Goal: Transaction & Acquisition: Purchase product/service

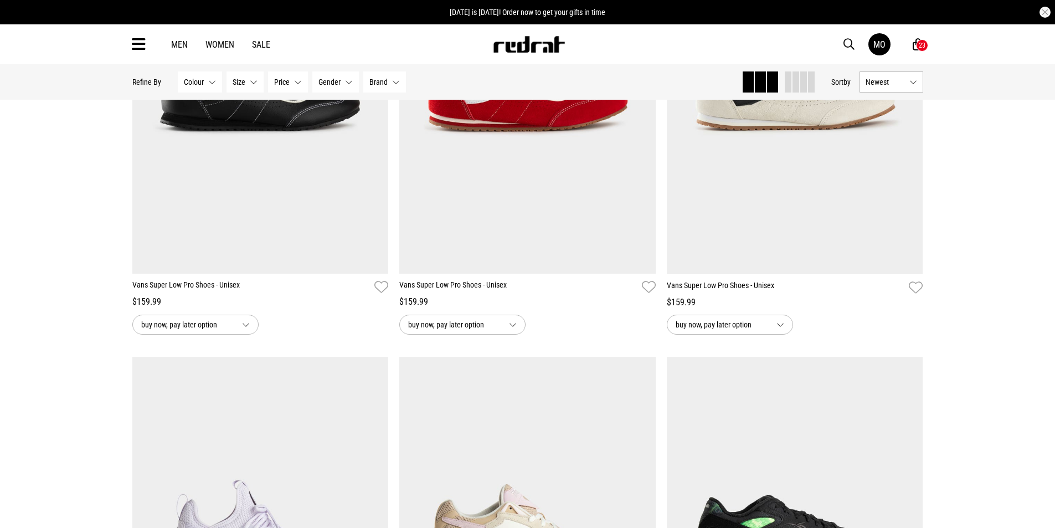
scroll to position [1440, 0]
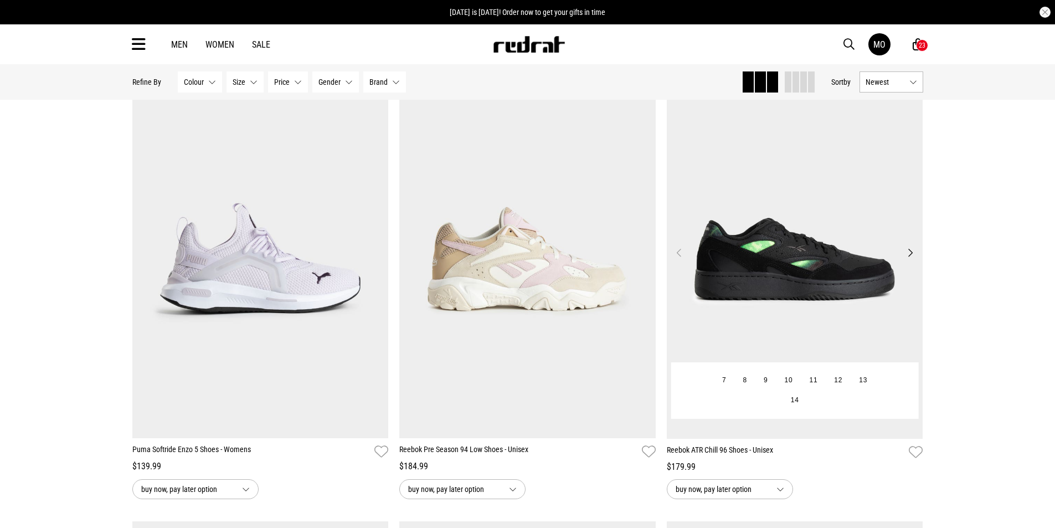
click at [910, 258] on button "Next" at bounding box center [910, 252] width 14 height 13
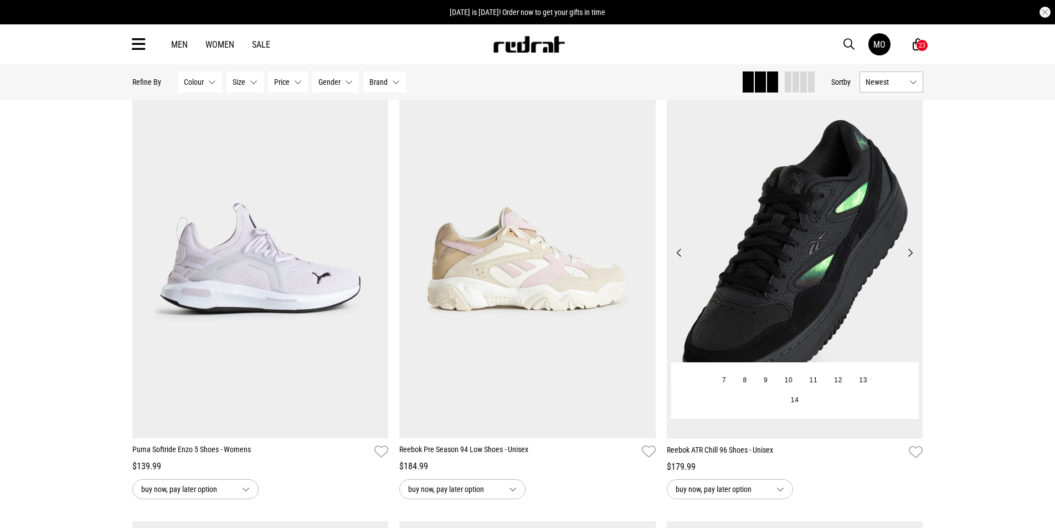
click at [910, 258] on button "Next" at bounding box center [910, 252] width 14 height 13
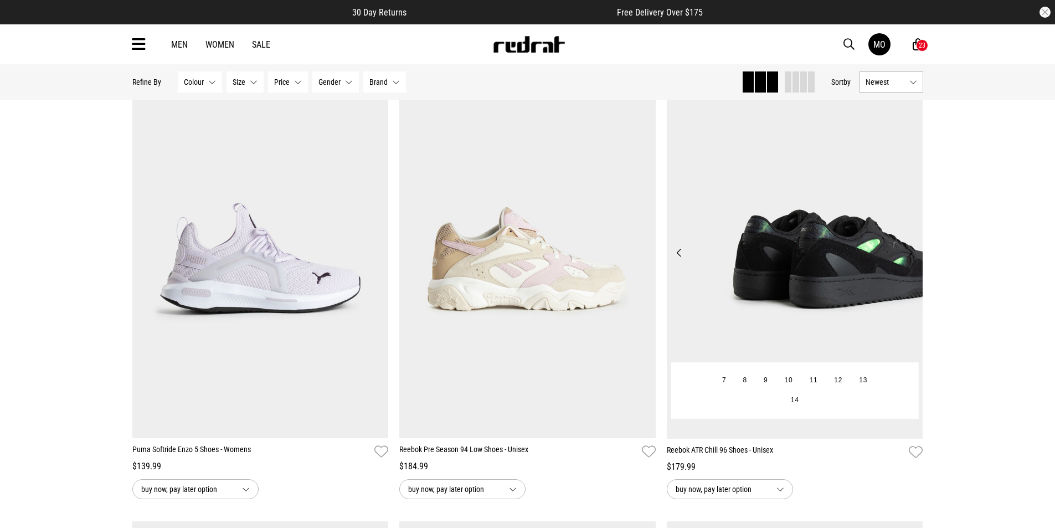
click at [910, 258] on button "Next" at bounding box center [910, 252] width 14 height 13
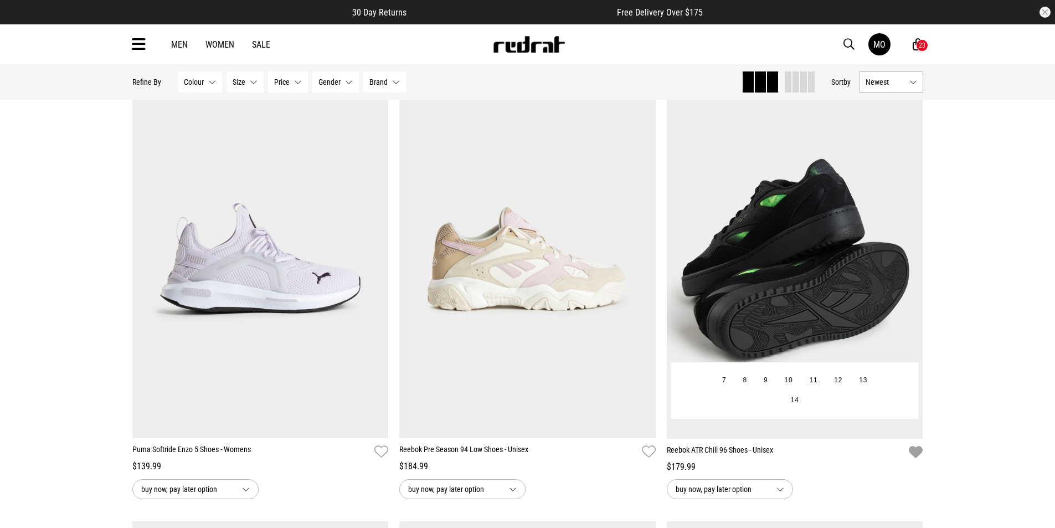
click at [913, 453] on icon "button" at bounding box center [916, 452] width 14 height 16
click at [905, 248] on button "Next" at bounding box center [910, 252] width 14 height 13
click at [905, 259] on button "Next" at bounding box center [910, 252] width 14 height 13
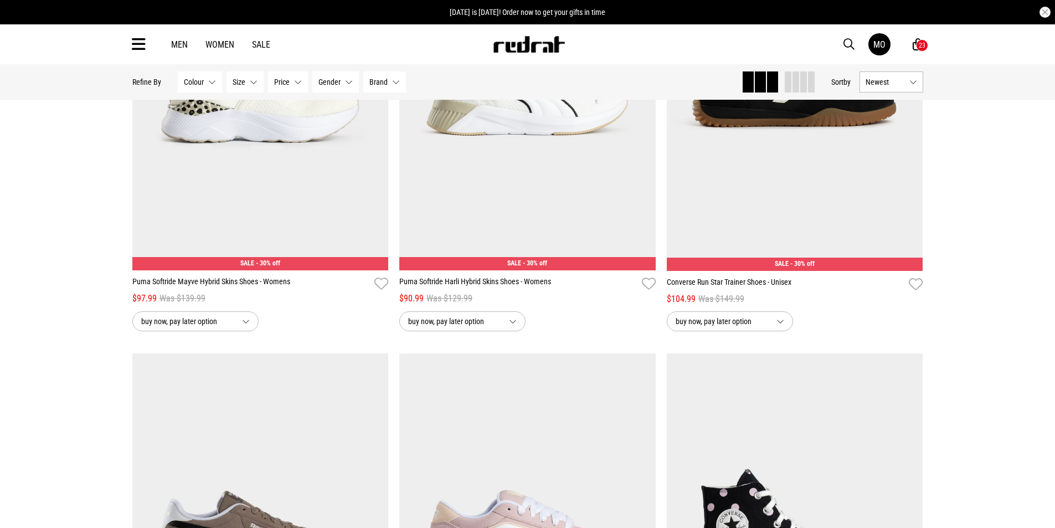
scroll to position [1938, 0]
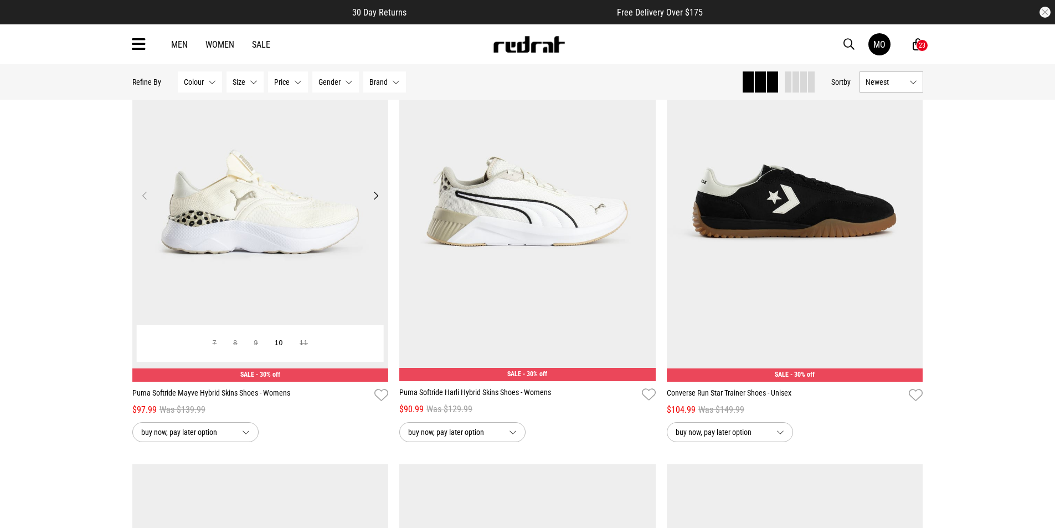
click at [374, 202] on button "Next" at bounding box center [376, 195] width 14 height 13
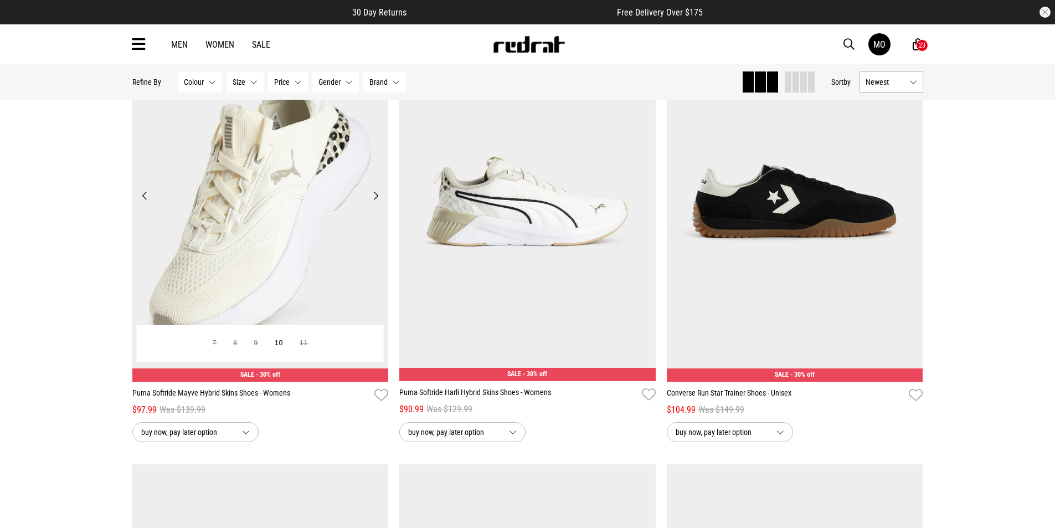
click at [374, 202] on button "Next" at bounding box center [376, 195] width 14 height 13
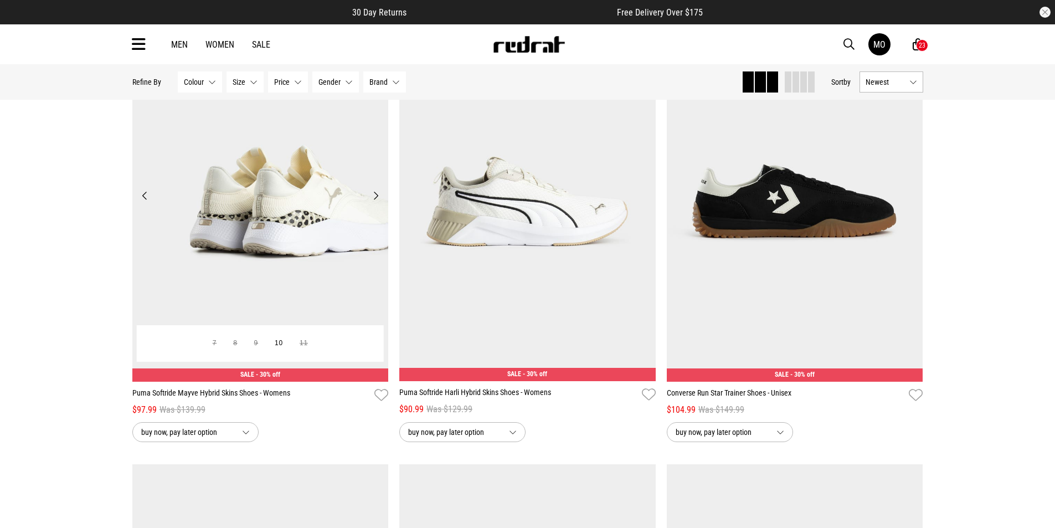
click at [317, 252] on img at bounding box center [260, 202] width 256 height 359
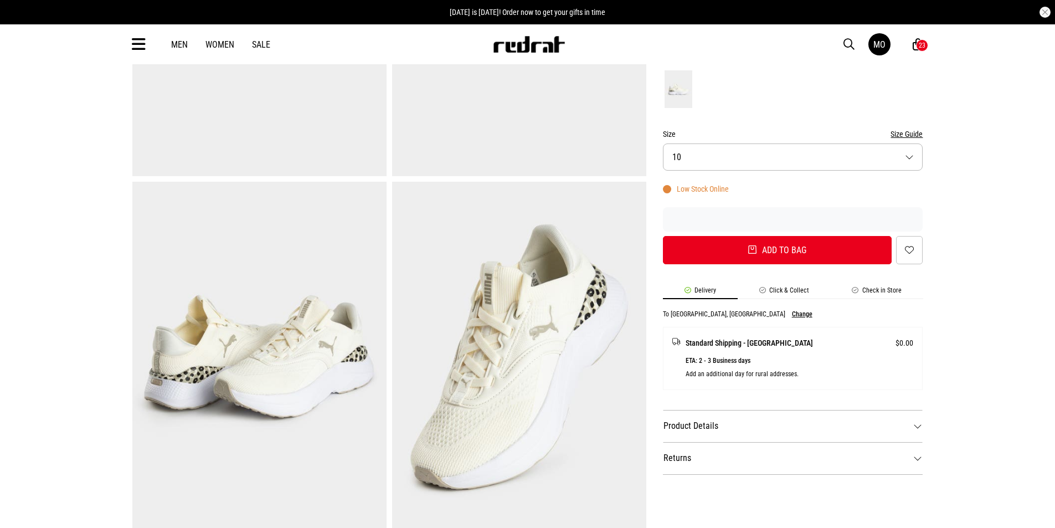
click at [918, 430] on dt "Product Details" at bounding box center [793, 426] width 260 height 32
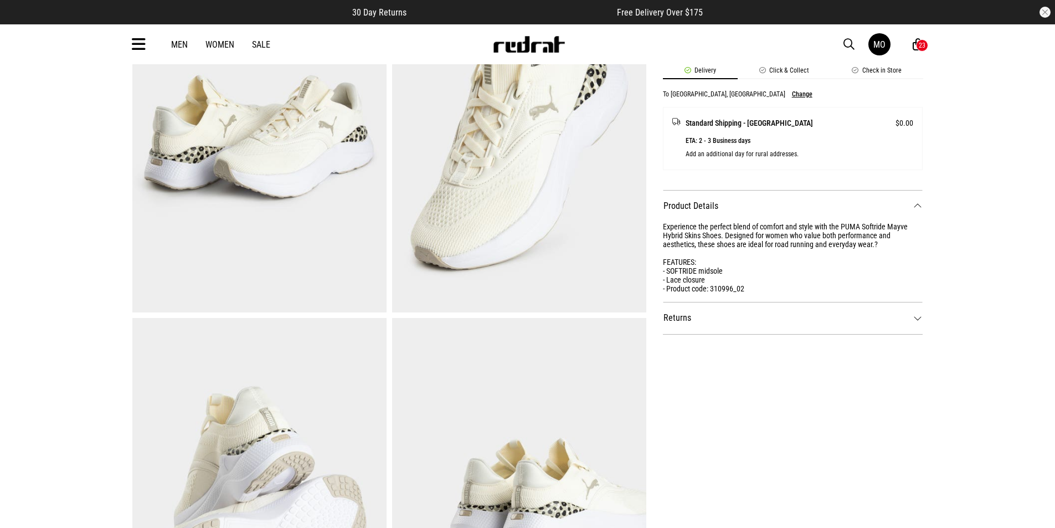
scroll to position [498, 0]
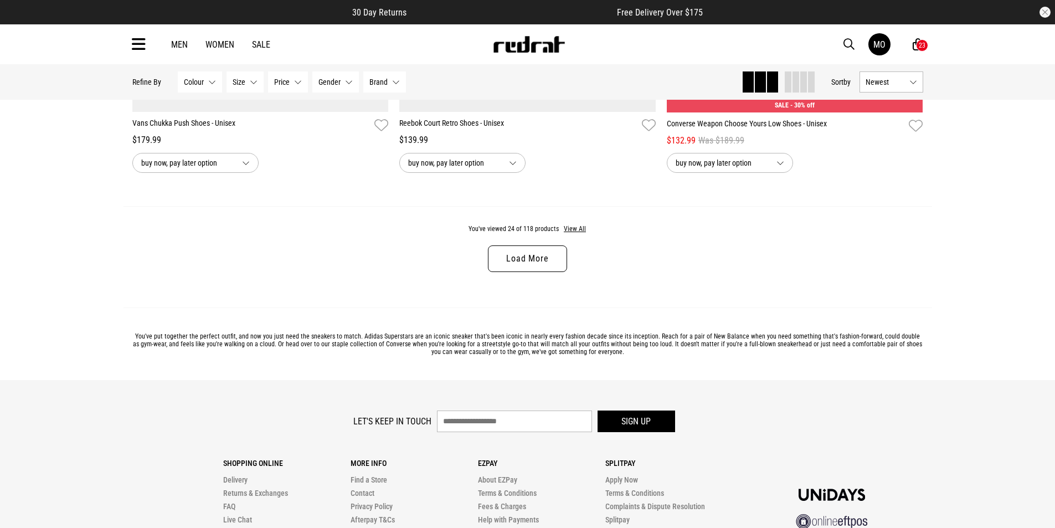
scroll to position [3536, 0]
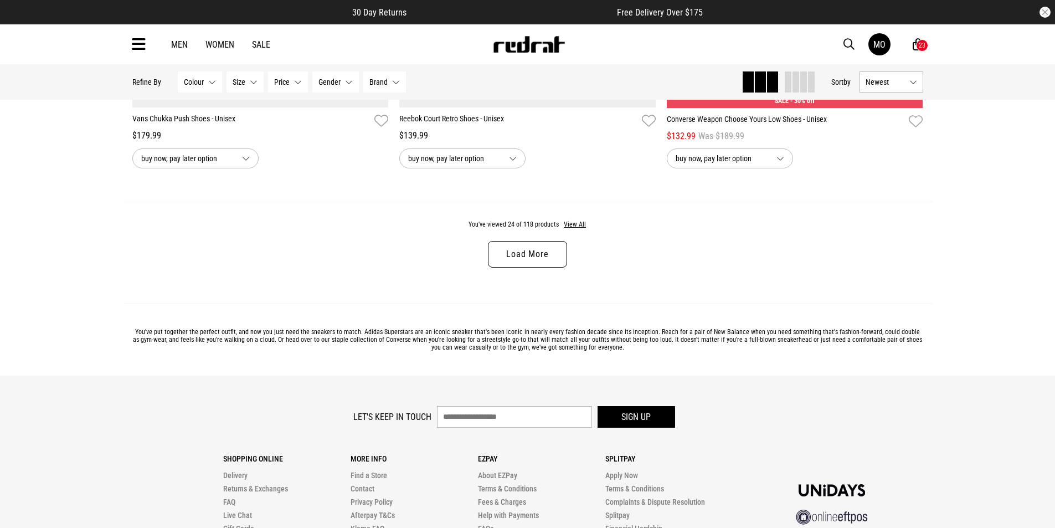
click at [548, 263] on link "Load More" at bounding box center [527, 254] width 79 height 27
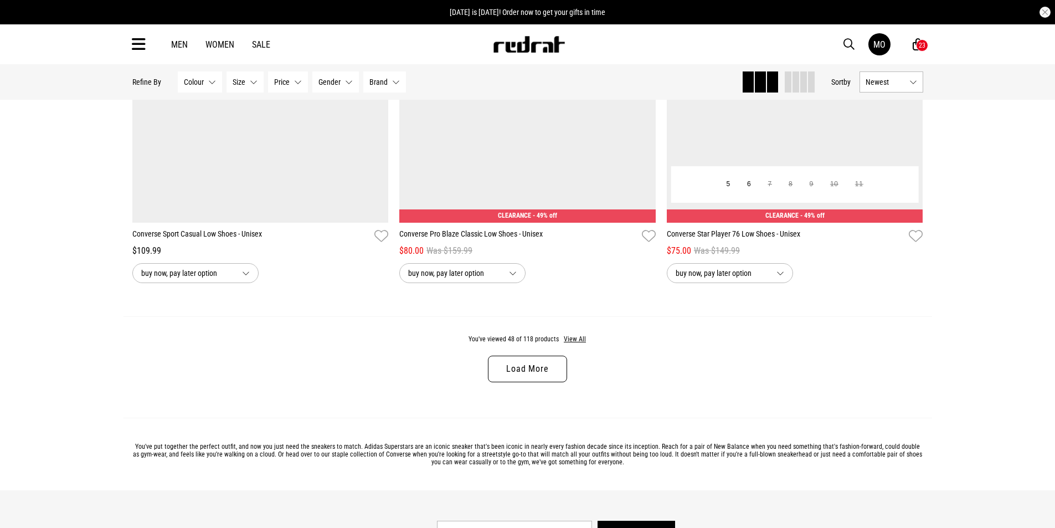
scroll to position [7025, 0]
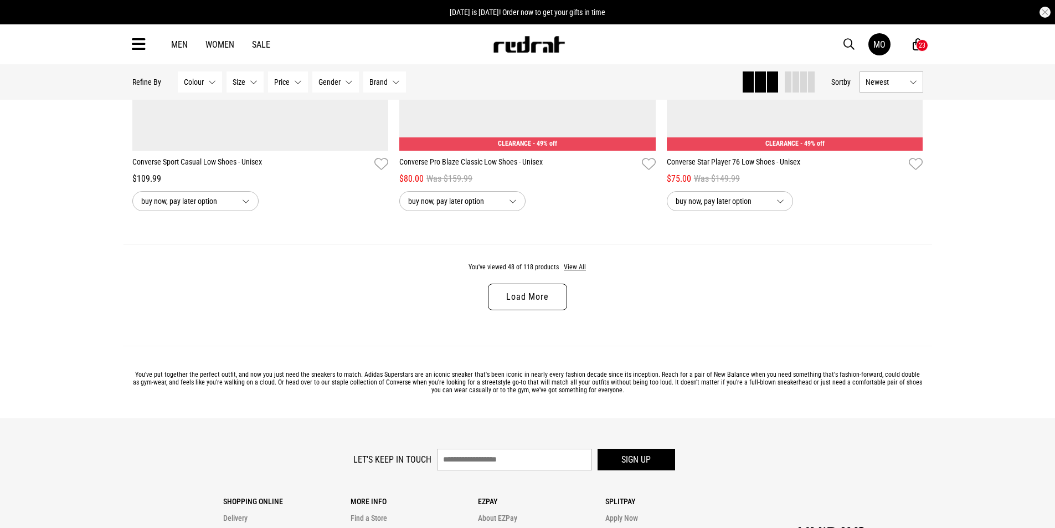
click at [550, 302] on link "Load More" at bounding box center [527, 297] width 79 height 27
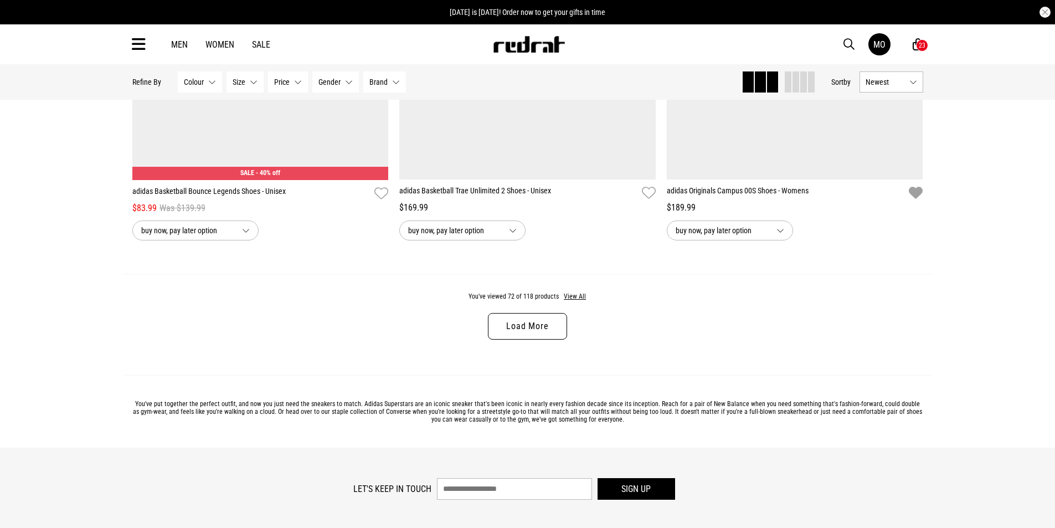
scroll to position [10562, 0]
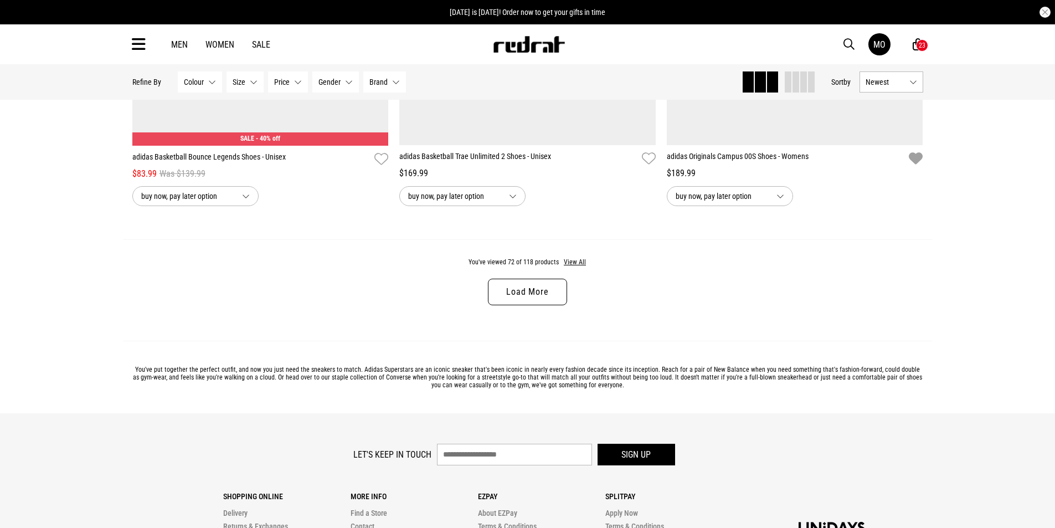
click at [513, 305] on link "Load More" at bounding box center [527, 292] width 79 height 27
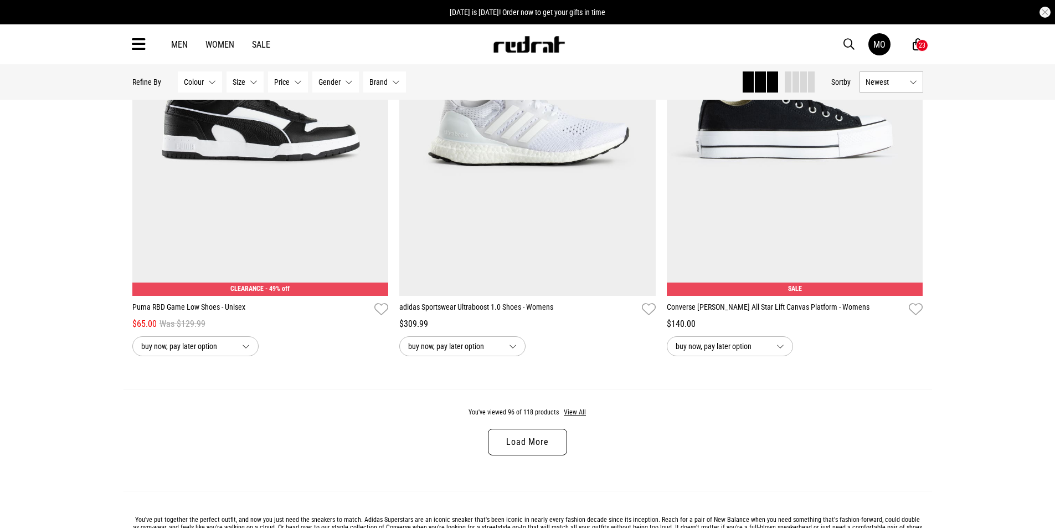
scroll to position [13996, 0]
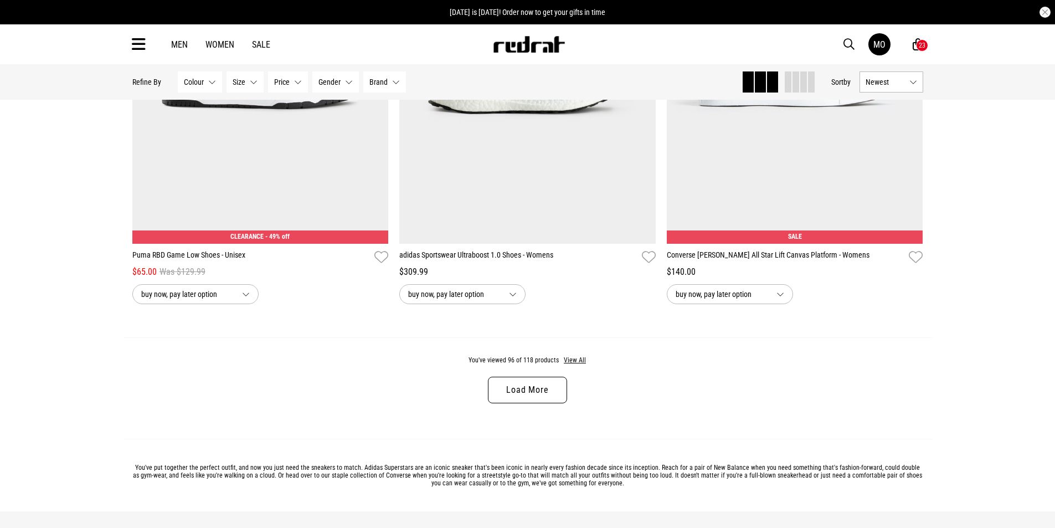
click at [526, 399] on link "Load More" at bounding box center [527, 390] width 79 height 27
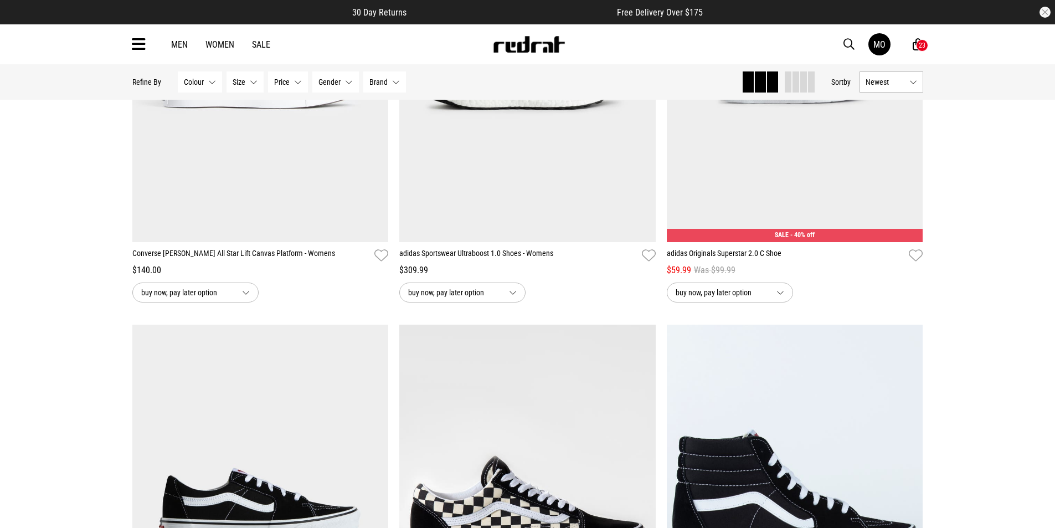
scroll to position [14328, 0]
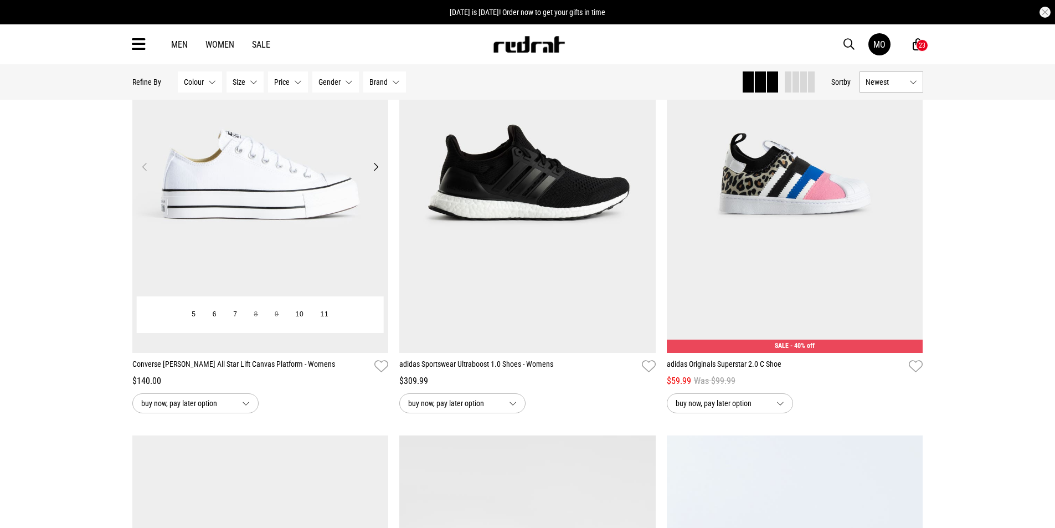
click at [380, 173] on button "Next" at bounding box center [376, 166] width 14 height 13
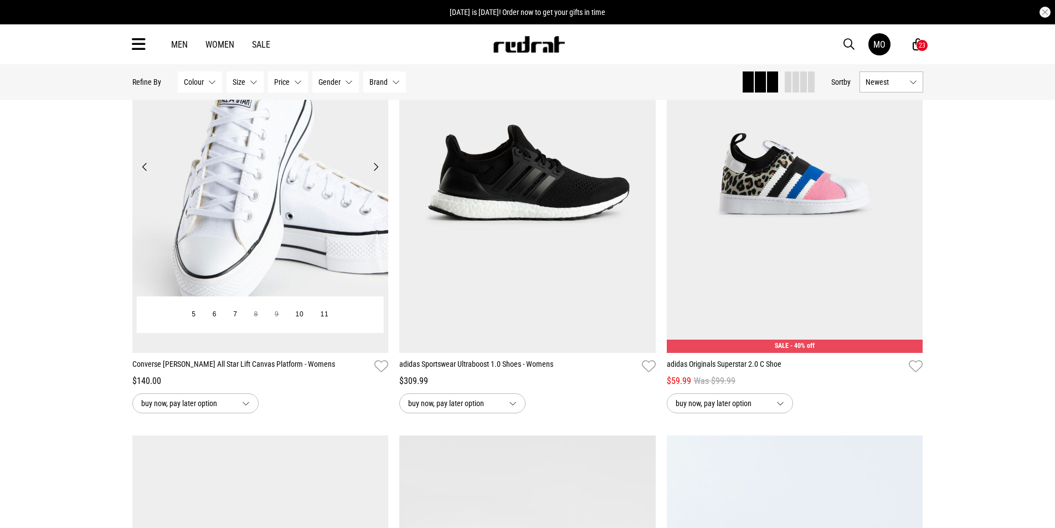
click at [379, 173] on button "Next" at bounding box center [376, 166] width 14 height 13
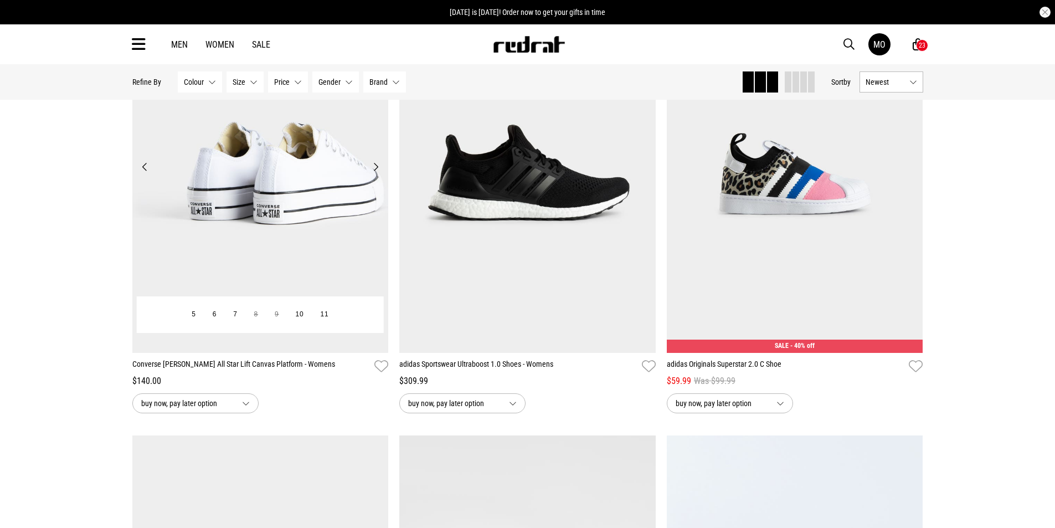
click at [280, 252] on img at bounding box center [260, 173] width 256 height 359
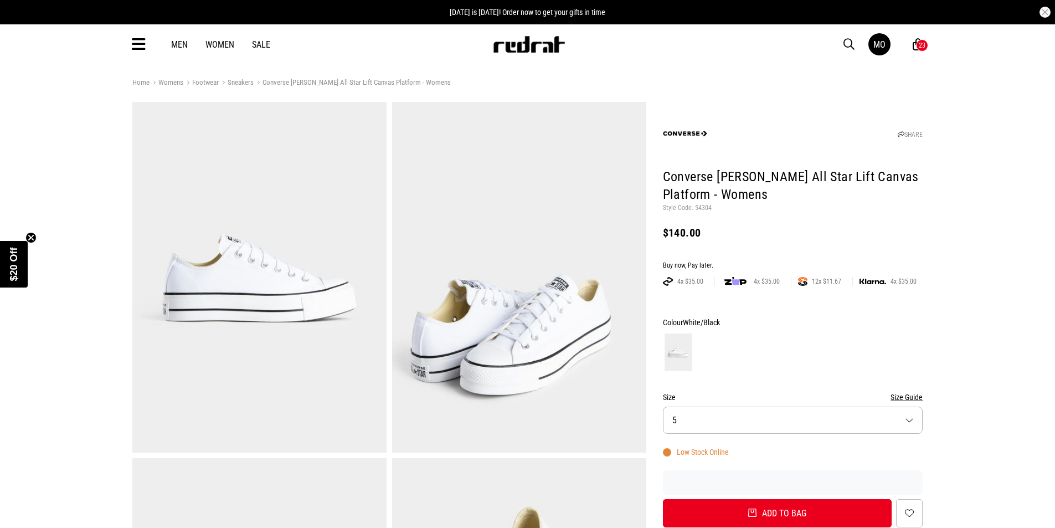
click at [902, 399] on button "Size Guide" at bounding box center [907, 396] width 32 height 13
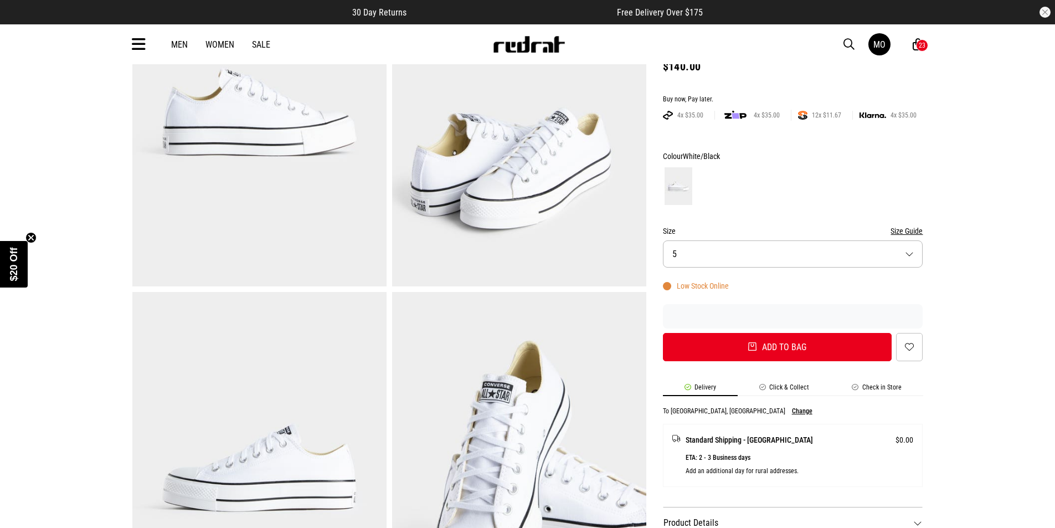
scroll to position [332, 0]
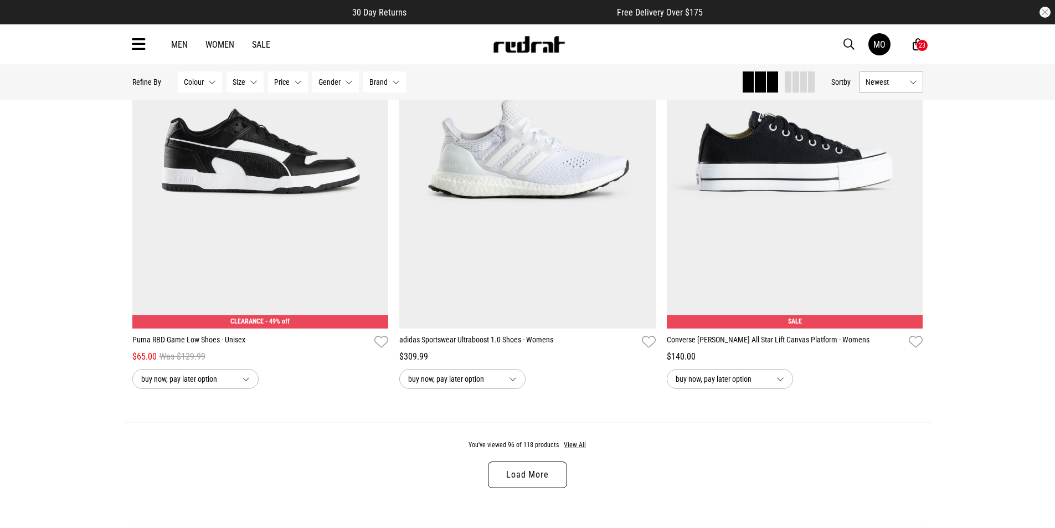
scroll to position [3600, 0]
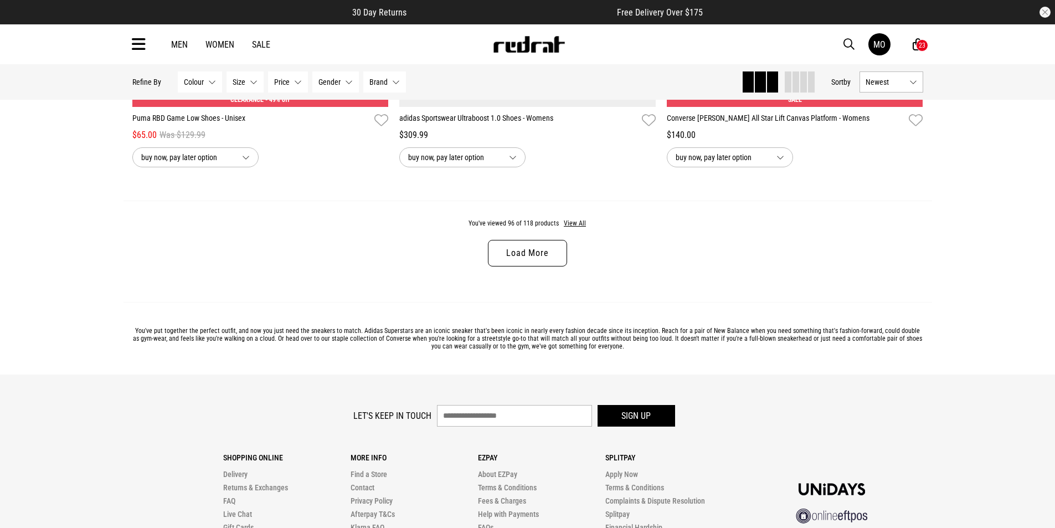
click at [536, 264] on link "Load More" at bounding box center [527, 253] width 79 height 27
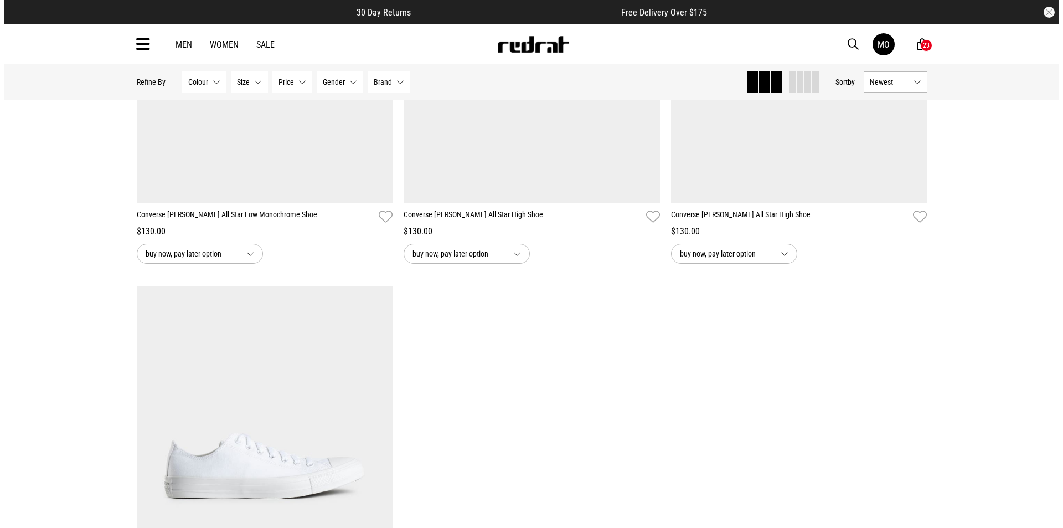
scroll to position [6812, 0]
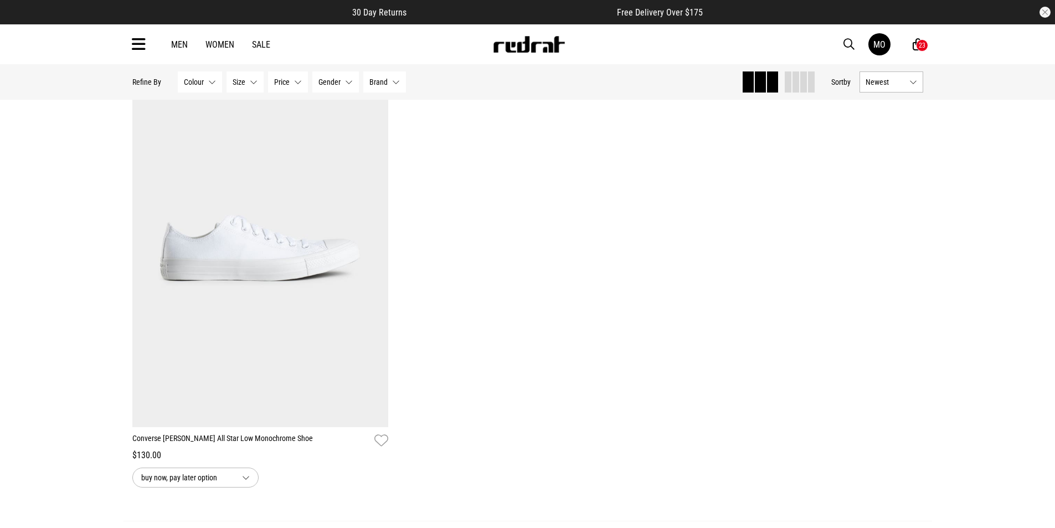
click at [140, 43] on icon at bounding box center [139, 44] width 14 height 18
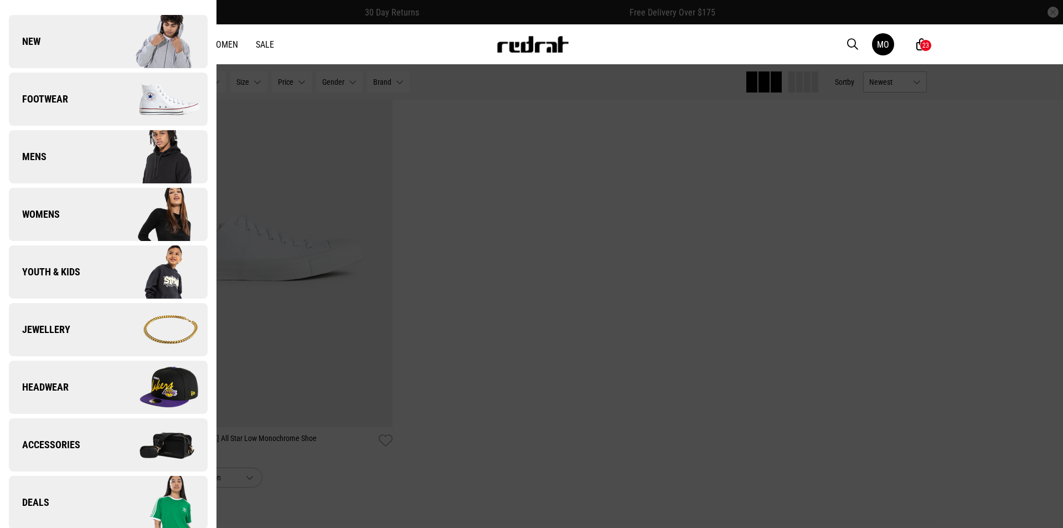
scroll to position [111, 0]
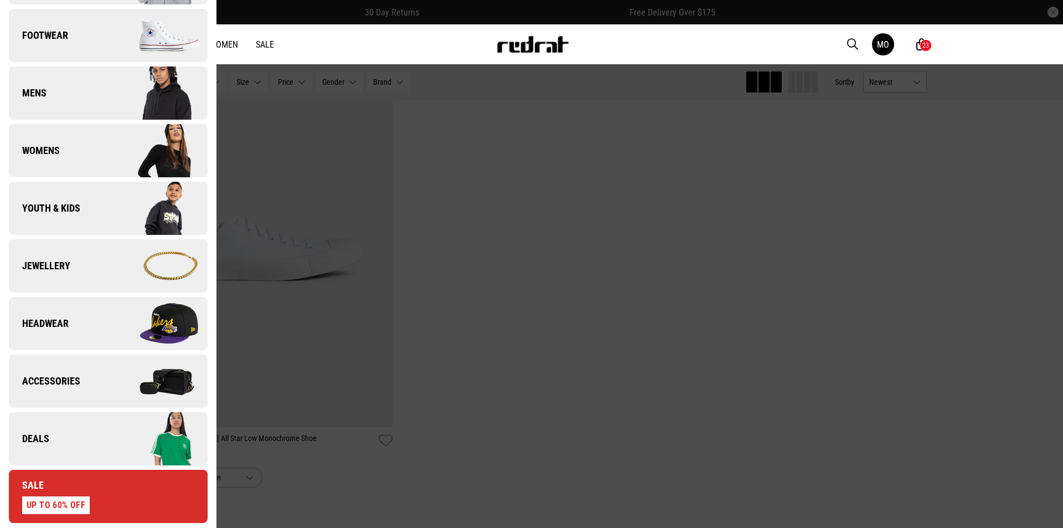
click at [119, 443] on img at bounding box center [157, 438] width 99 height 55
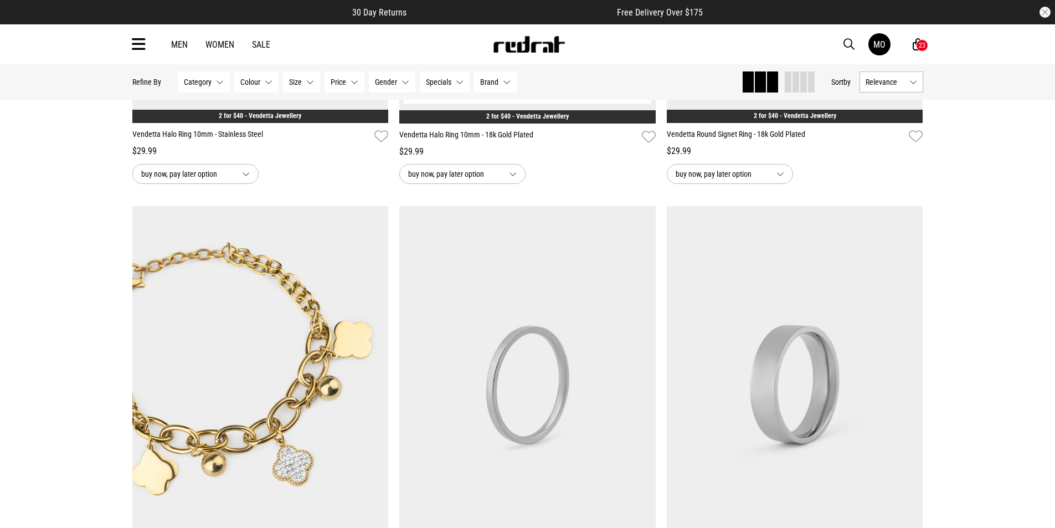
scroll to position [1606, 0]
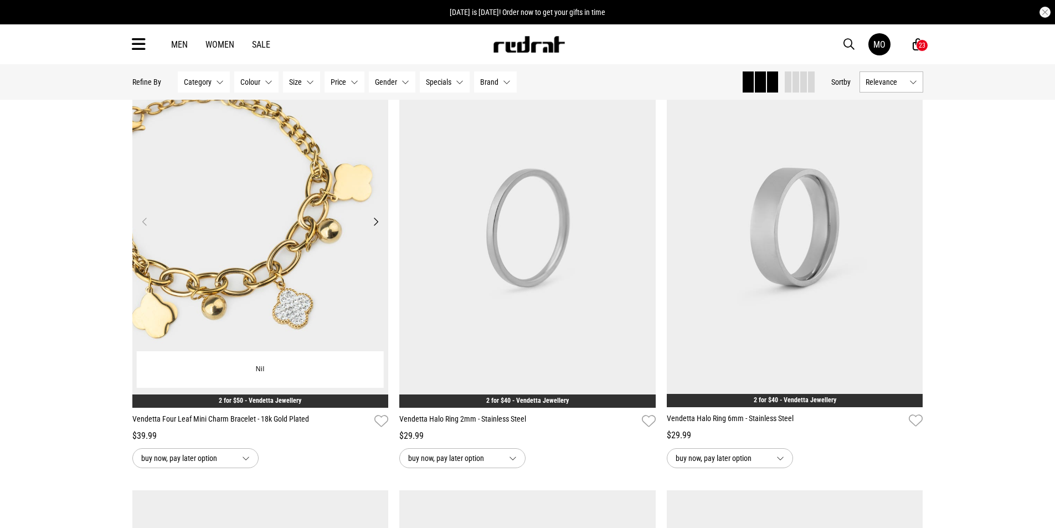
click at [280, 256] on img at bounding box center [260, 228] width 256 height 359
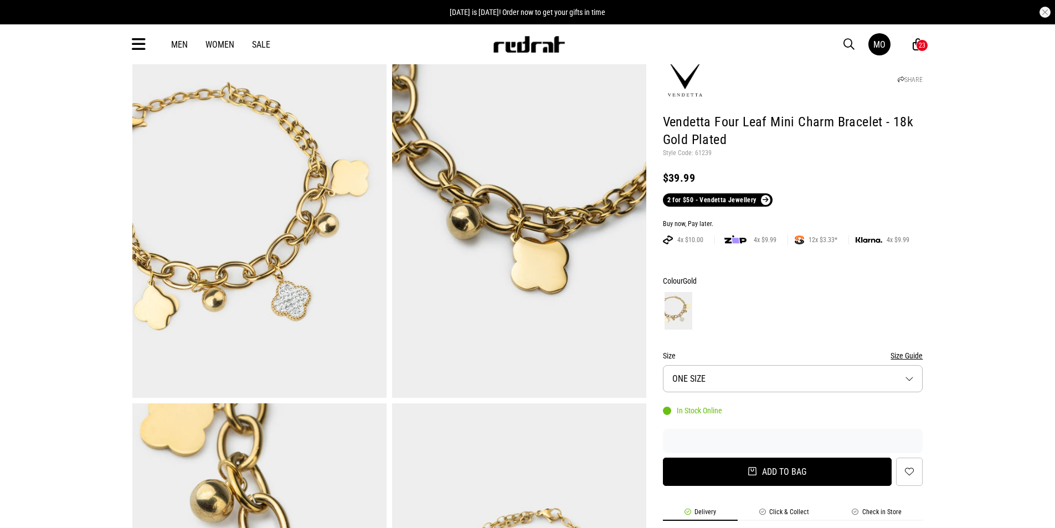
click at [799, 475] on button "Add to bag" at bounding box center [777, 471] width 229 height 28
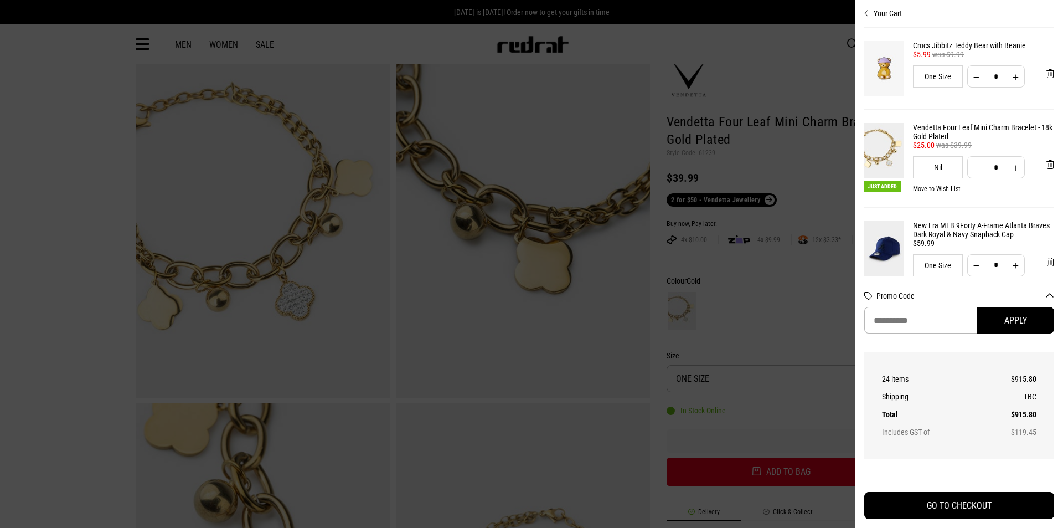
click at [36, 255] on div at bounding box center [531, 264] width 1063 height 528
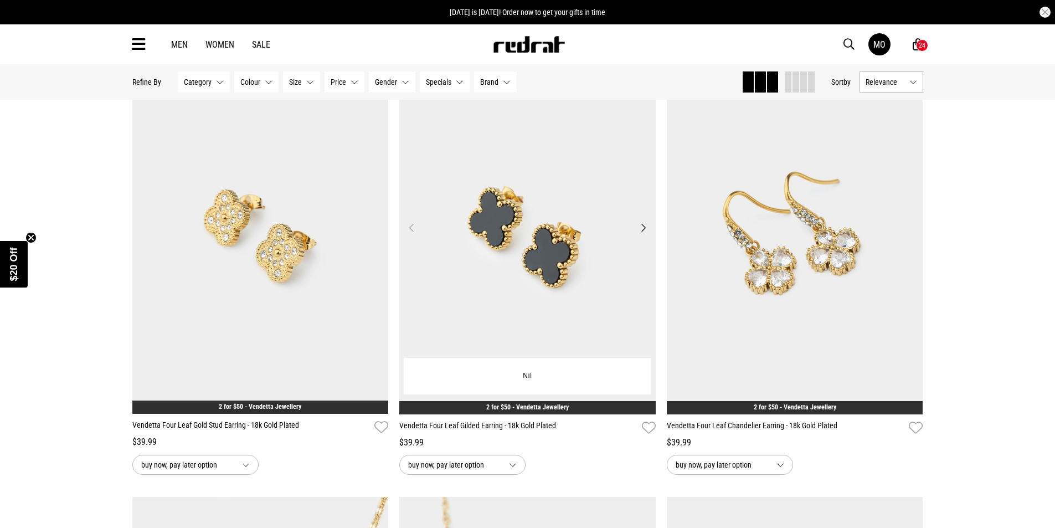
click at [641, 234] on button "Next" at bounding box center [643, 227] width 14 height 13
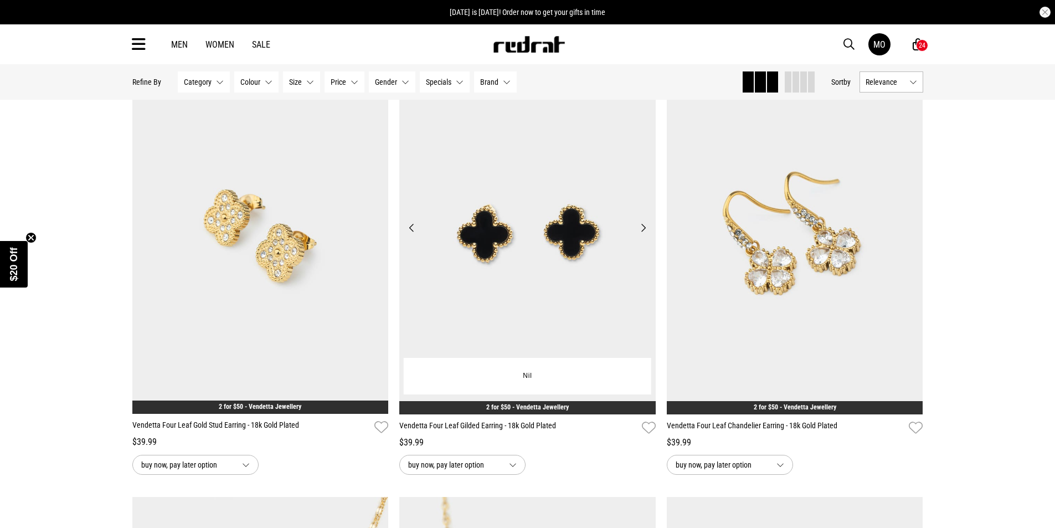
click at [641, 234] on button "Next" at bounding box center [643, 227] width 14 height 13
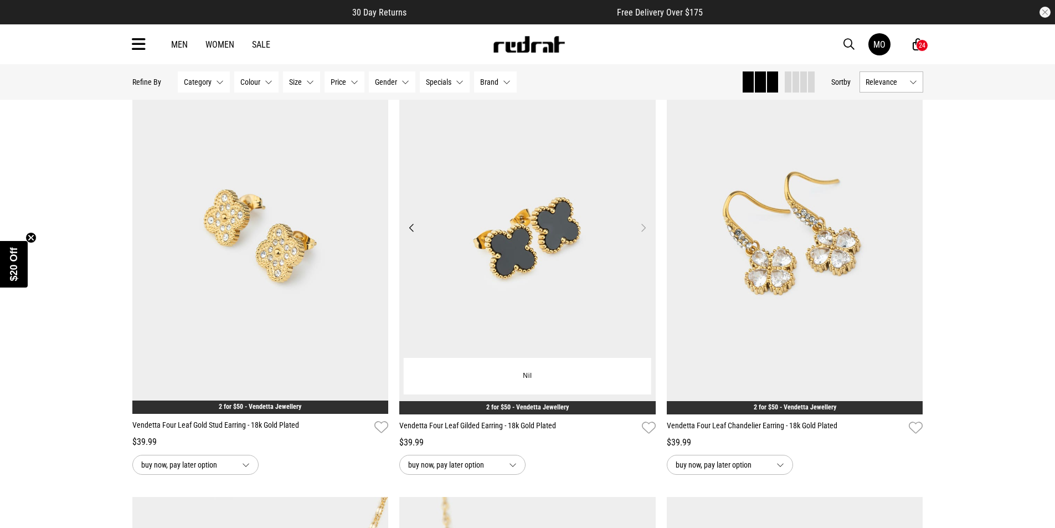
click at [641, 234] on button "Next" at bounding box center [643, 227] width 14 height 13
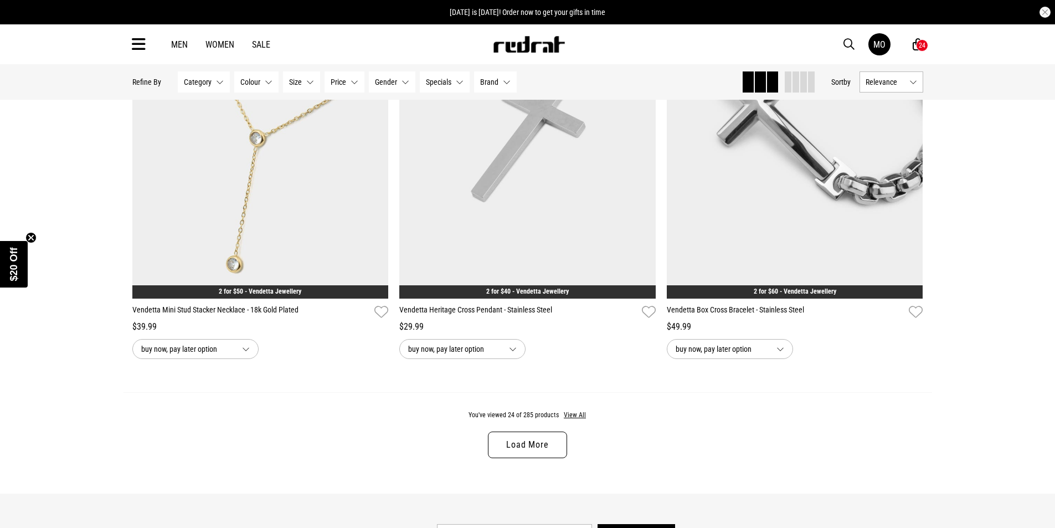
scroll to position [3536, 0]
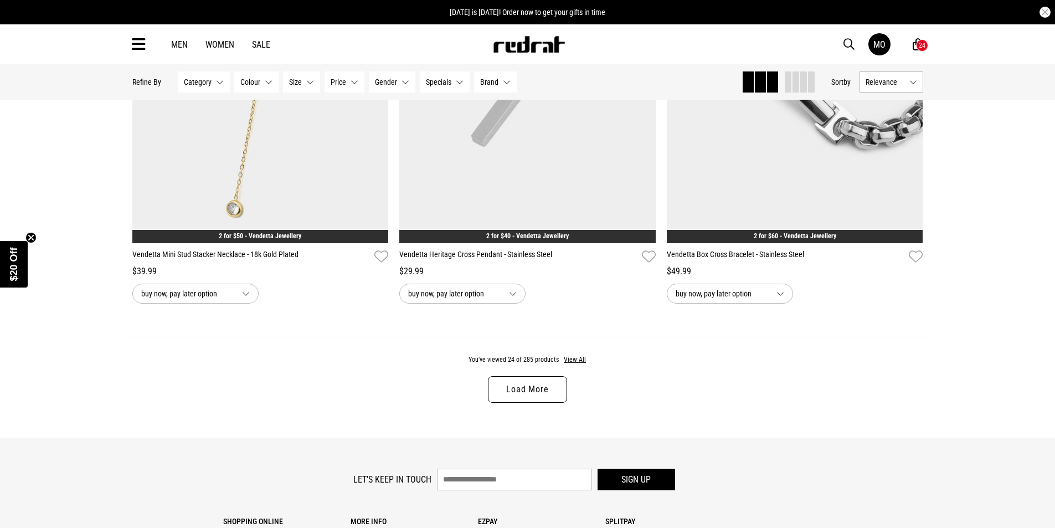
click at [558, 403] on link "Load More" at bounding box center [527, 389] width 79 height 27
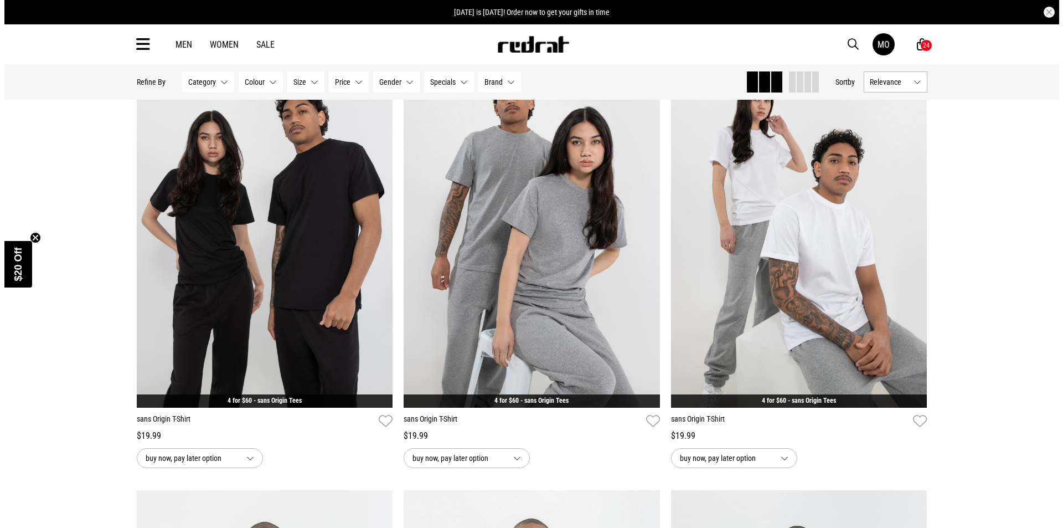
scroll to position [4145, 0]
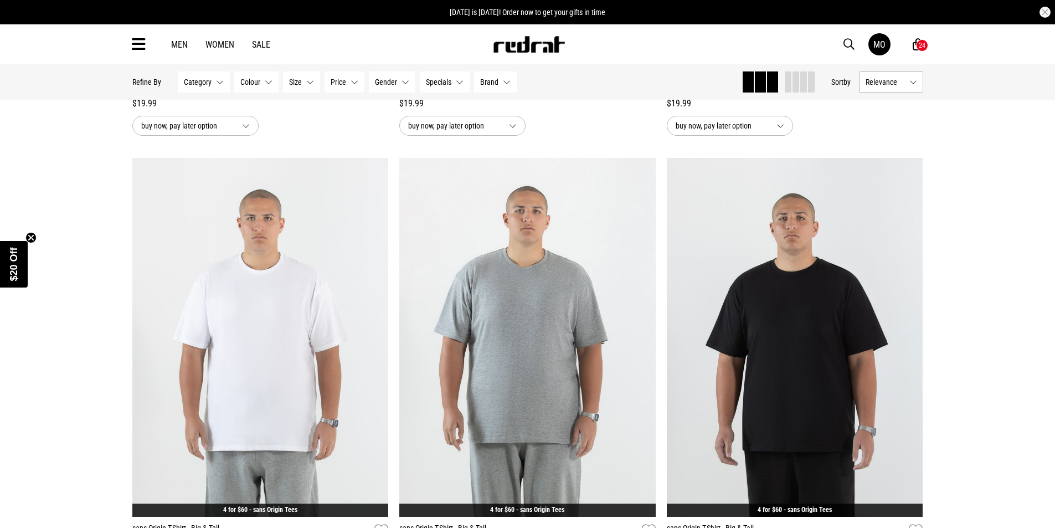
click at [138, 46] on icon at bounding box center [139, 44] width 14 height 18
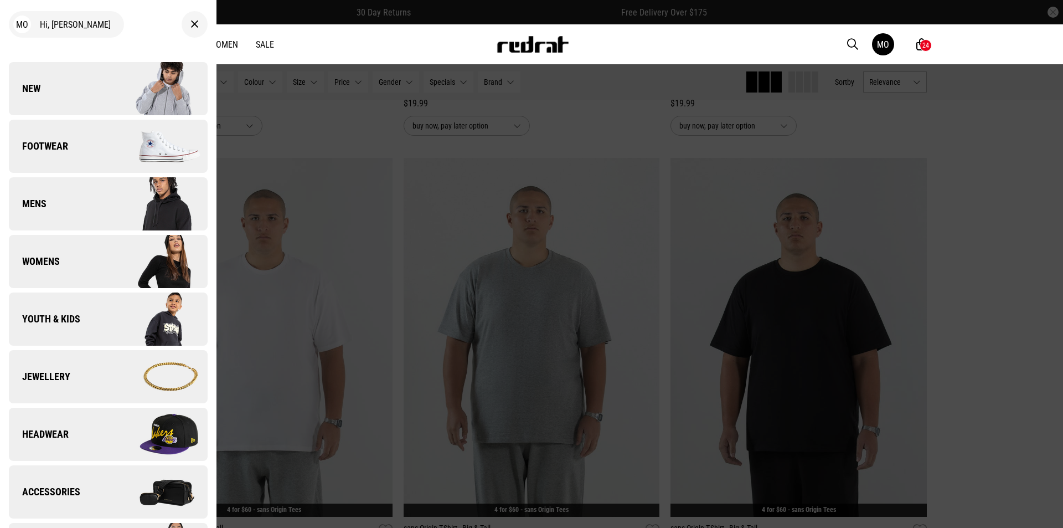
click at [118, 496] on img at bounding box center [157, 491] width 99 height 55
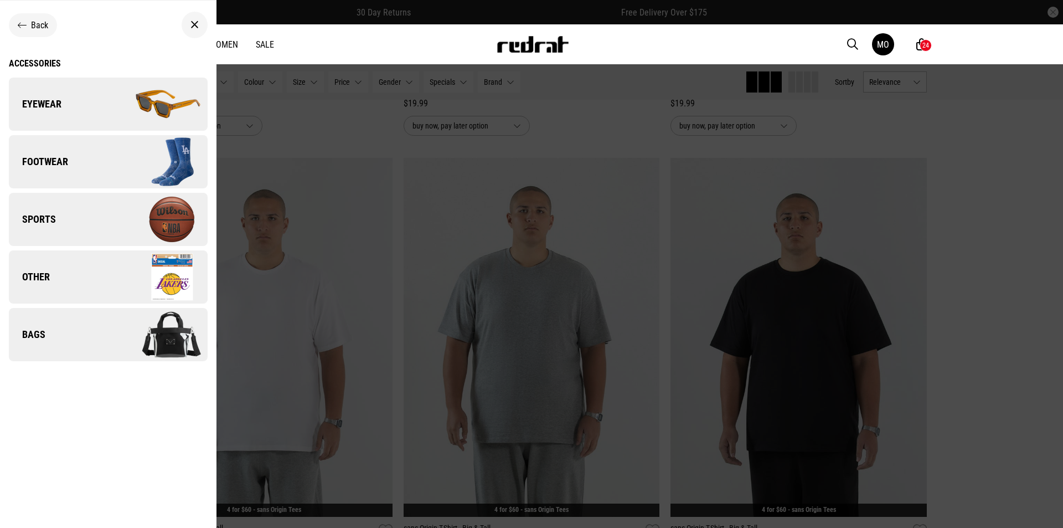
click at [78, 110] on link "Eyewear" at bounding box center [108, 104] width 199 height 53
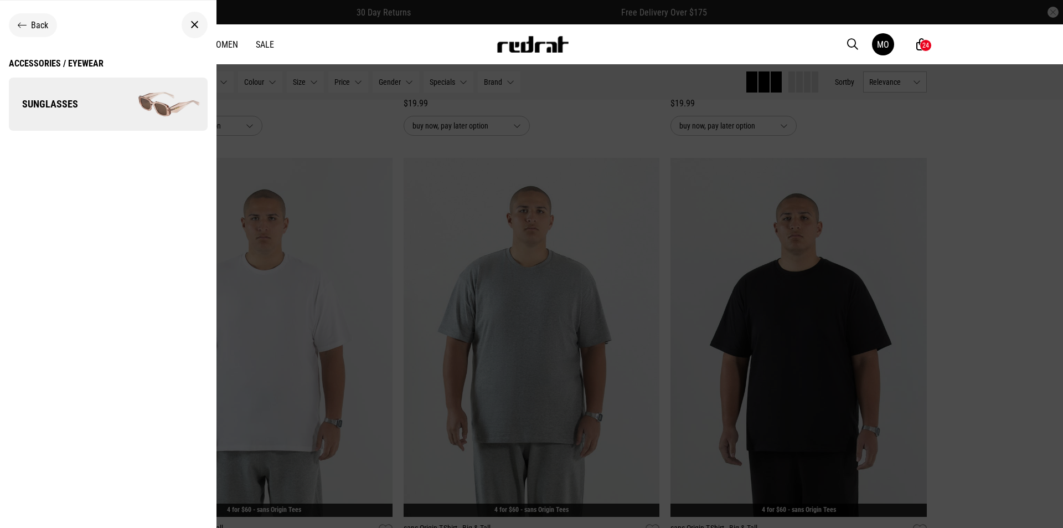
click at [95, 97] on link "Sunglasses" at bounding box center [108, 104] width 199 height 53
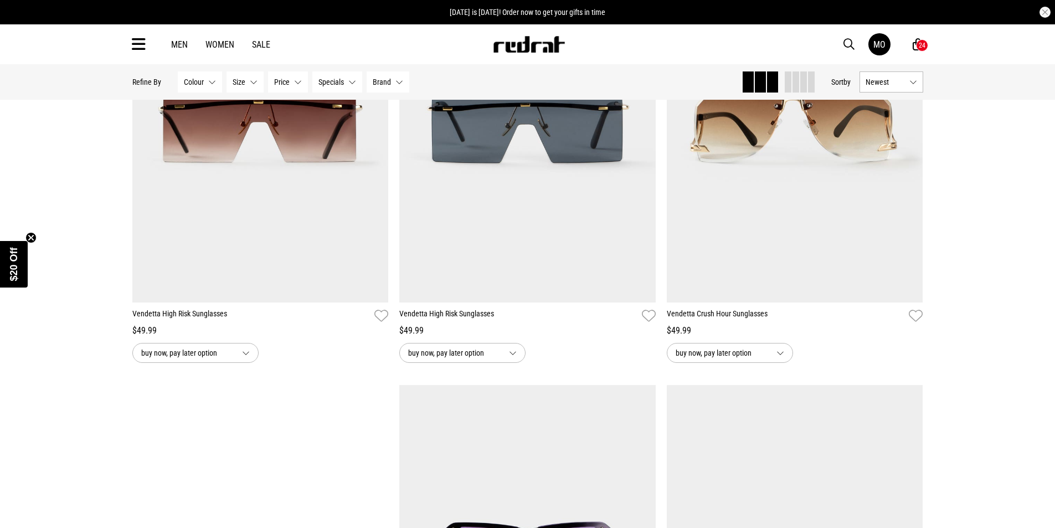
scroll to position [2658, 0]
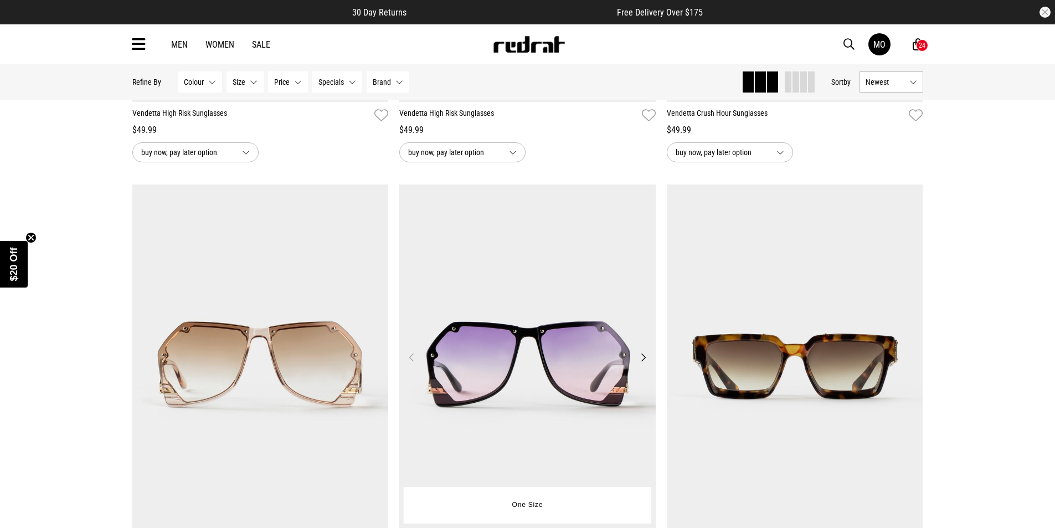
click at [638, 356] on button "Next" at bounding box center [643, 357] width 14 height 13
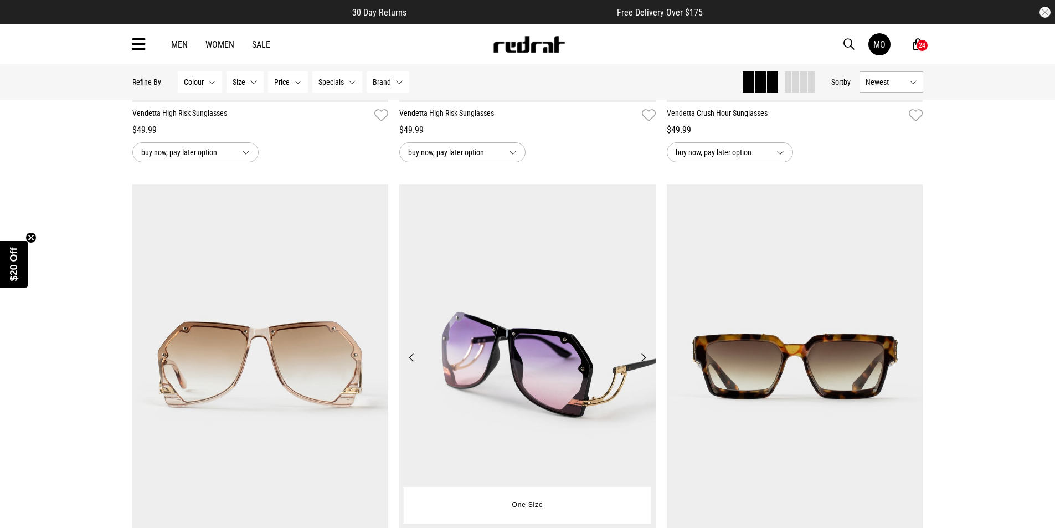
click at [638, 356] on button "Next" at bounding box center [643, 357] width 14 height 13
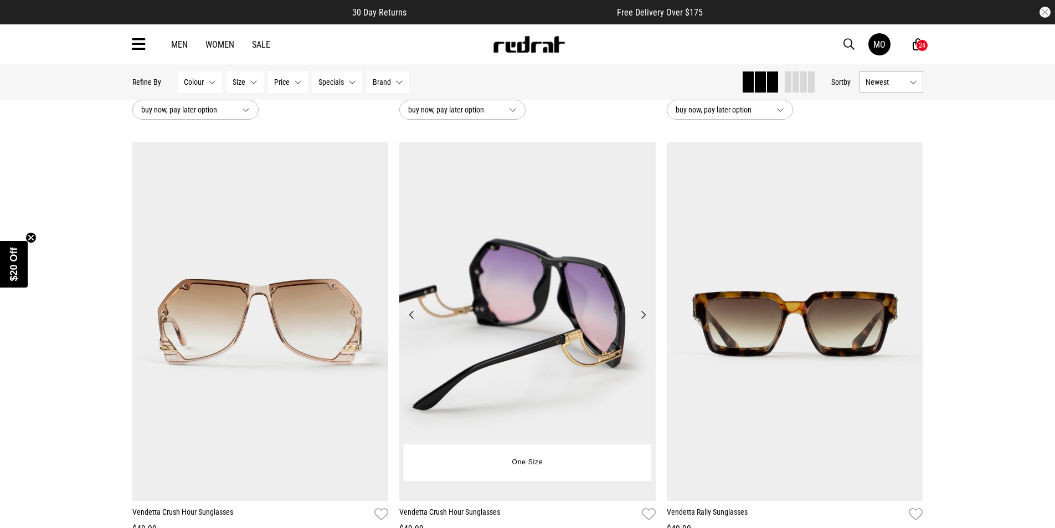
scroll to position [2714, 0]
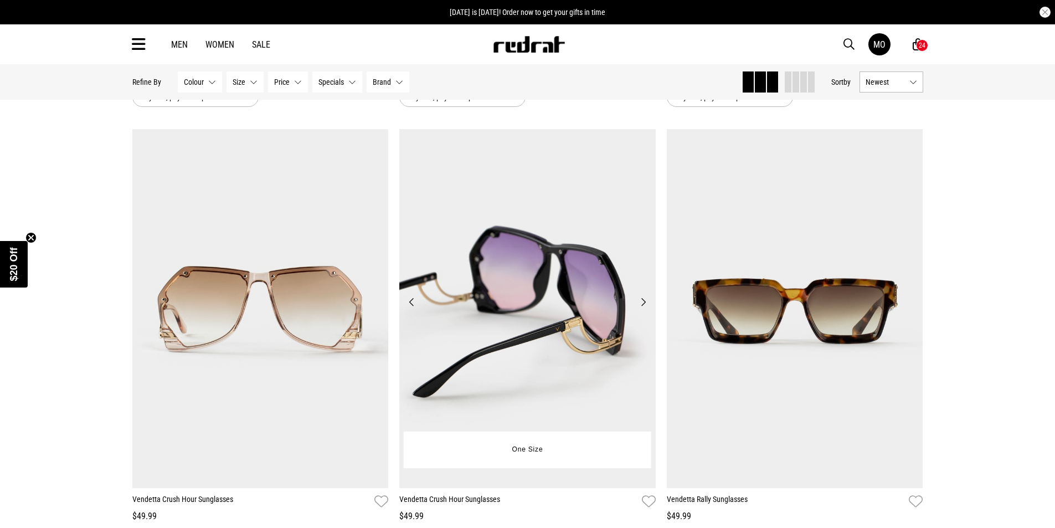
click at [640, 308] on button "Next" at bounding box center [643, 301] width 14 height 13
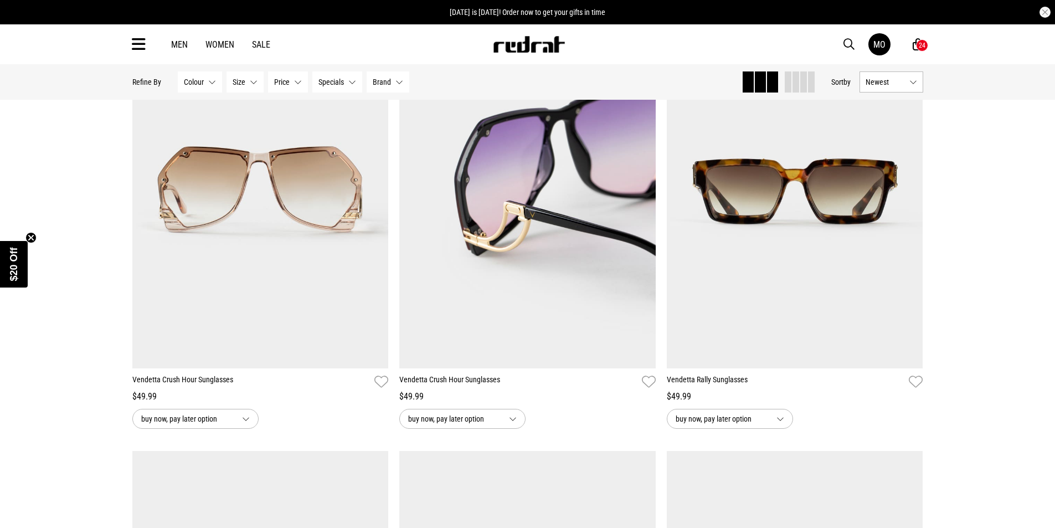
scroll to position [2769, 0]
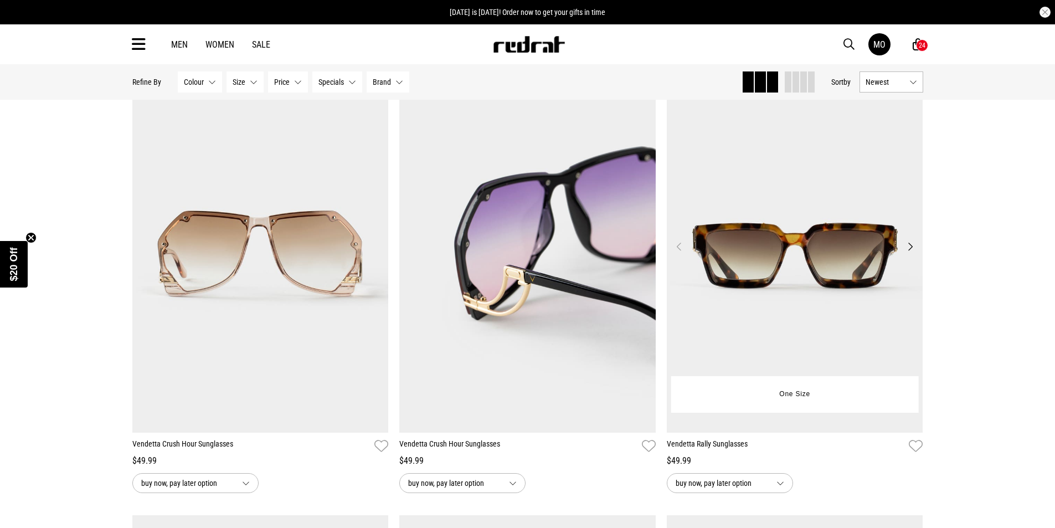
click at [909, 252] on button "Next" at bounding box center [910, 246] width 14 height 13
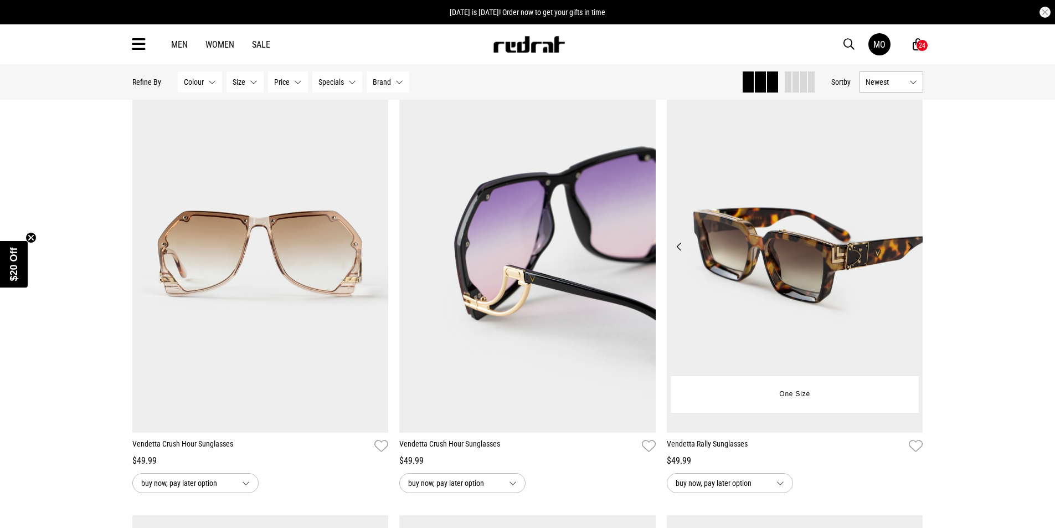
click at [908, 252] on button "Next" at bounding box center [910, 246] width 14 height 13
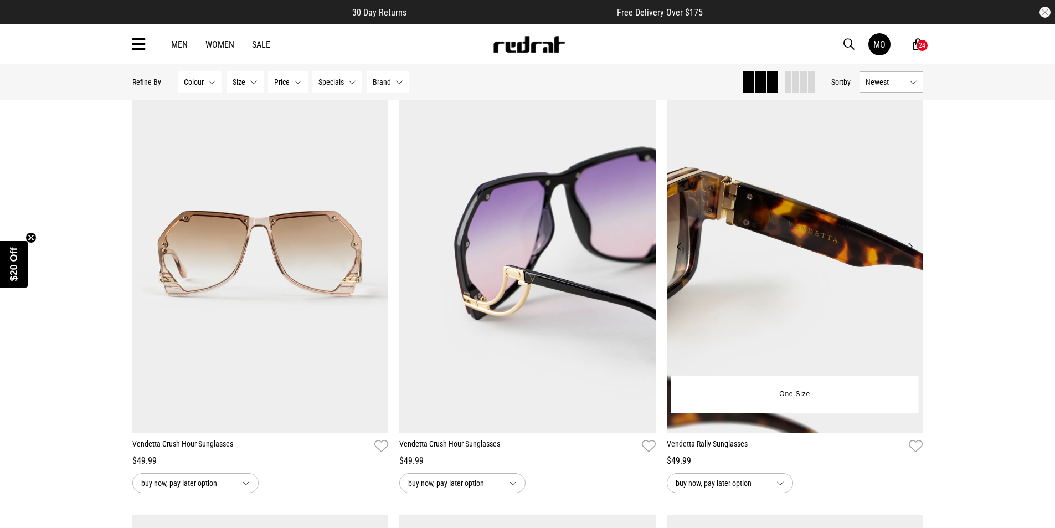
click at [908, 252] on button "Next" at bounding box center [910, 246] width 14 height 13
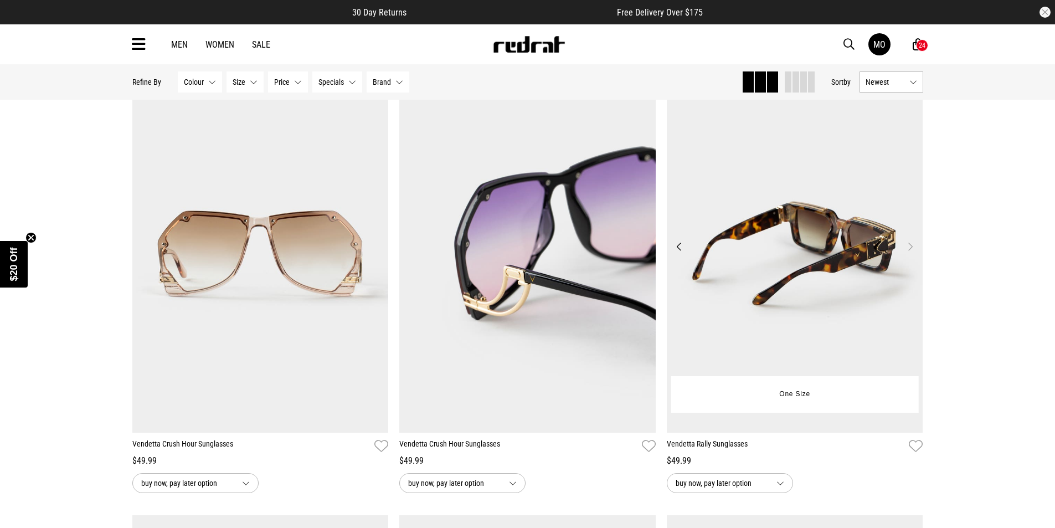
click at [905, 247] on button "Next" at bounding box center [910, 246] width 14 height 13
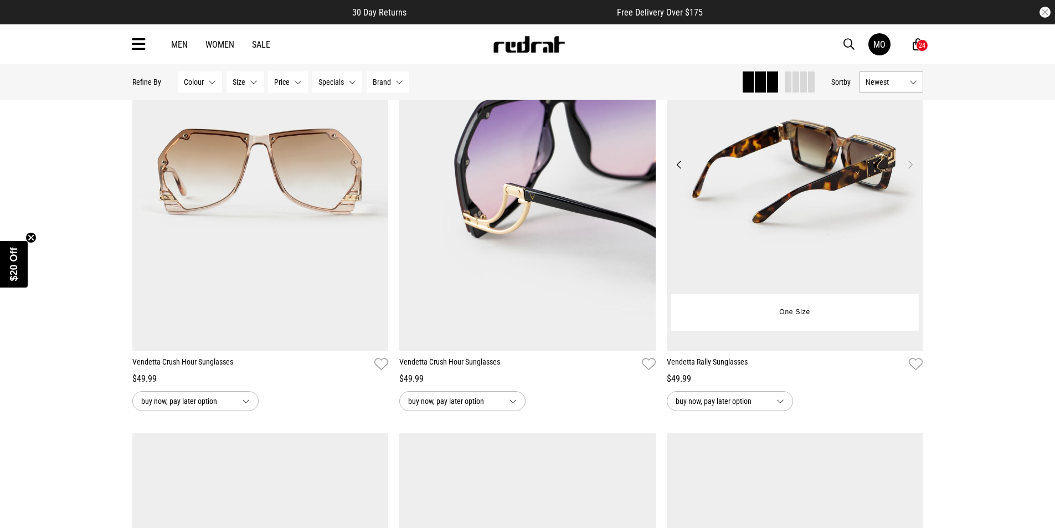
scroll to position [2991, 0]
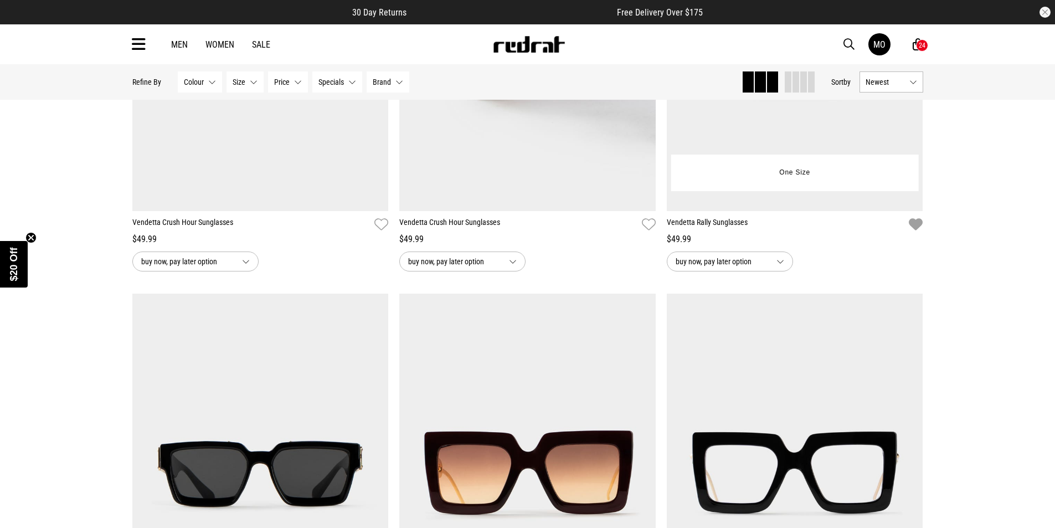
click at [916, 230] on icon "button" at bounding box center [916, 225] width 14 height 16
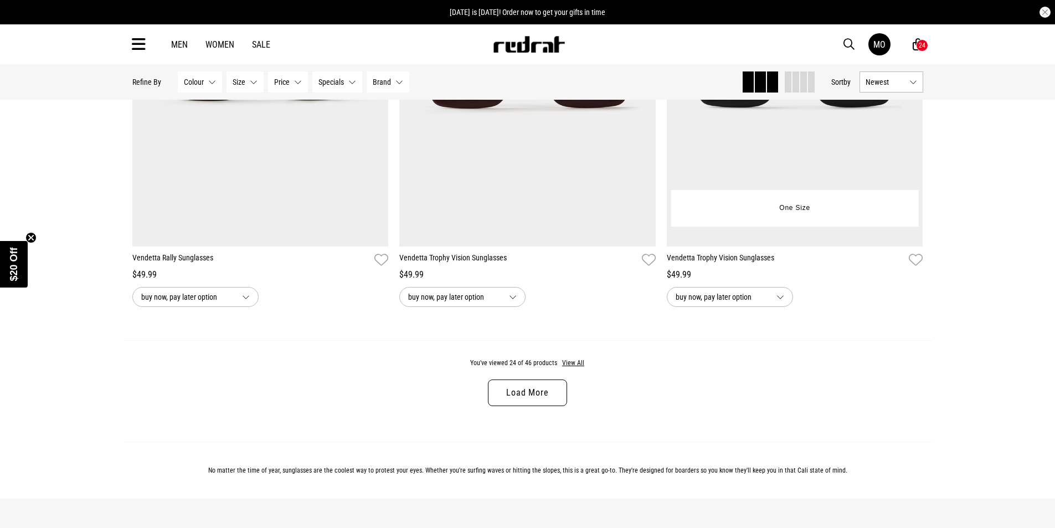
scroll to position [3268, 0]
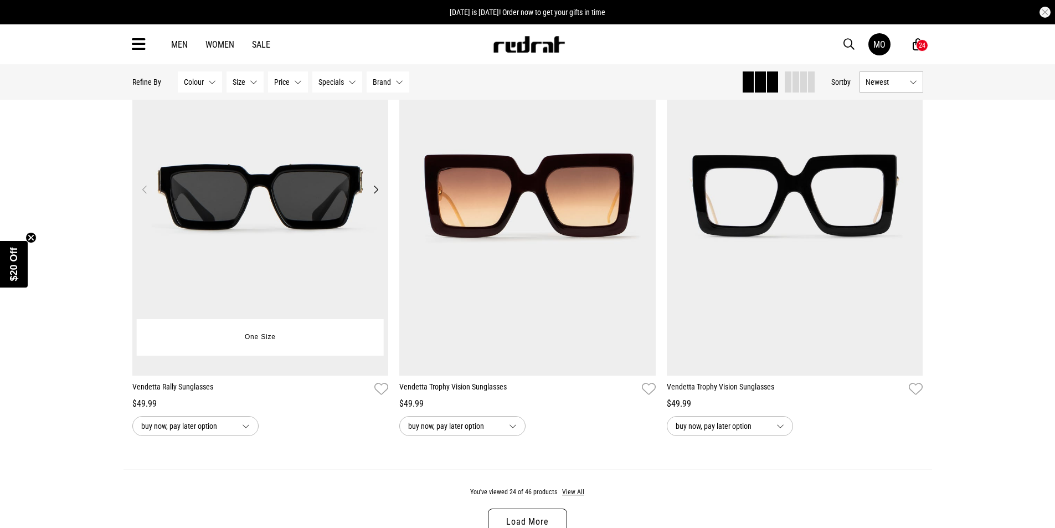
click at [374, 194] on button "Next" at bounding box center [376, 189] width 14 height 13
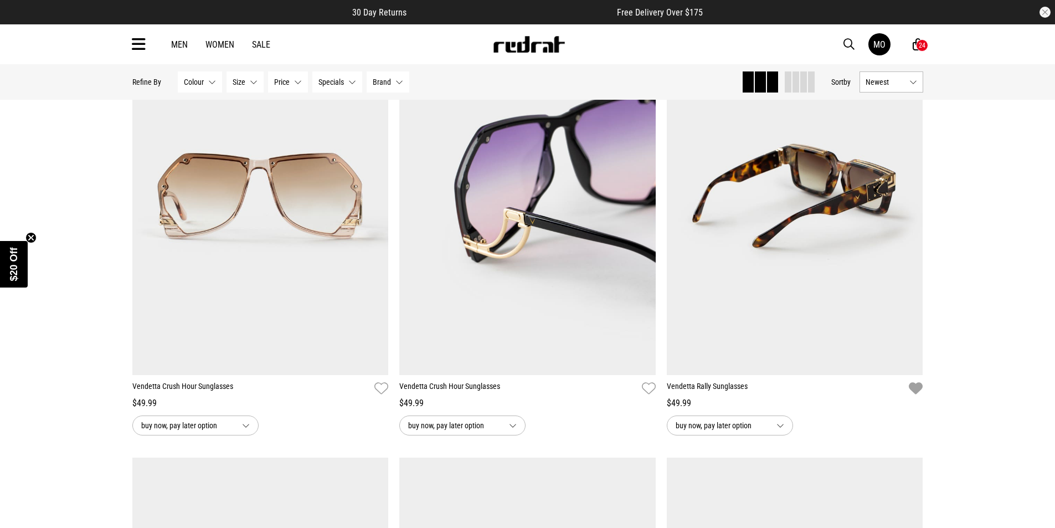
scroll to position [2658, 0]
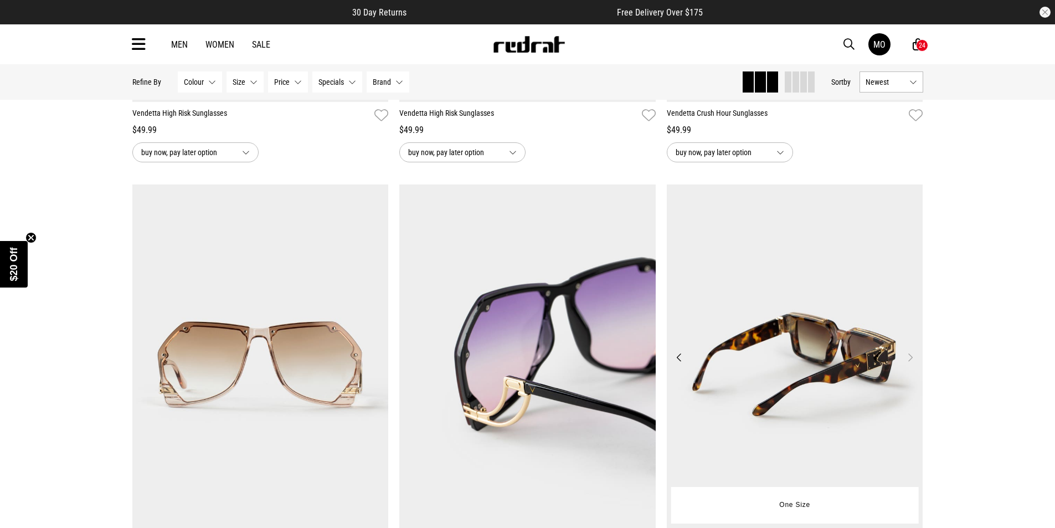
click at [866, 362] on img at bounding box center [795, 363] width 256 height 359
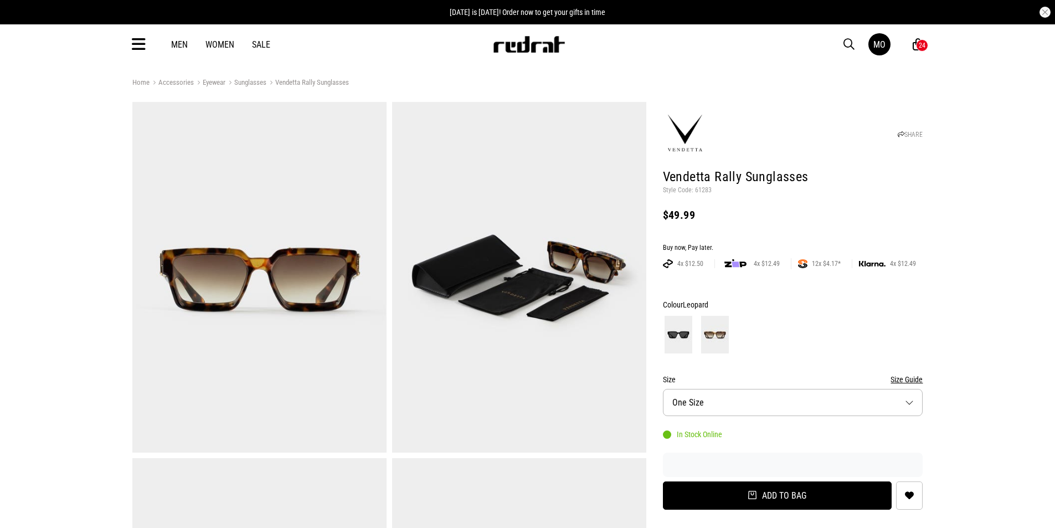
click at [834, 503] on button "Add to bag" at bounding box center [777, 495] width 229 height 28
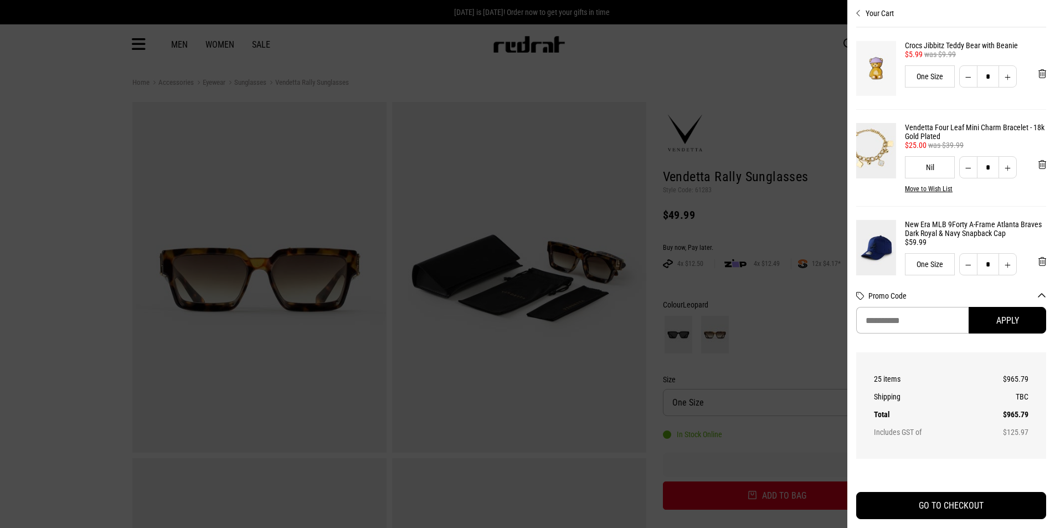
scroll to position [111, 0]
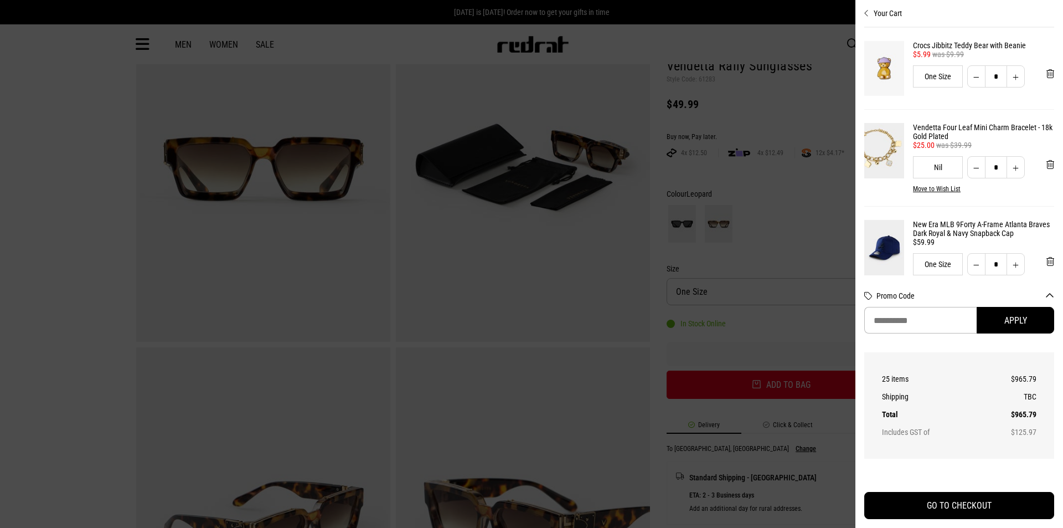
click at [789, 251] on div at bounding box center [531, 264] width 1063 height 528
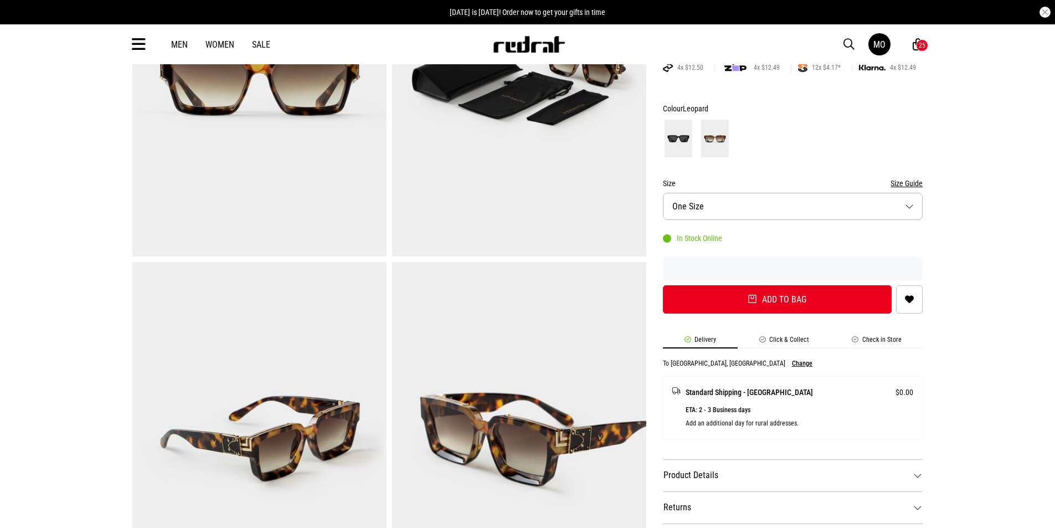
scroll to position [332, 0]
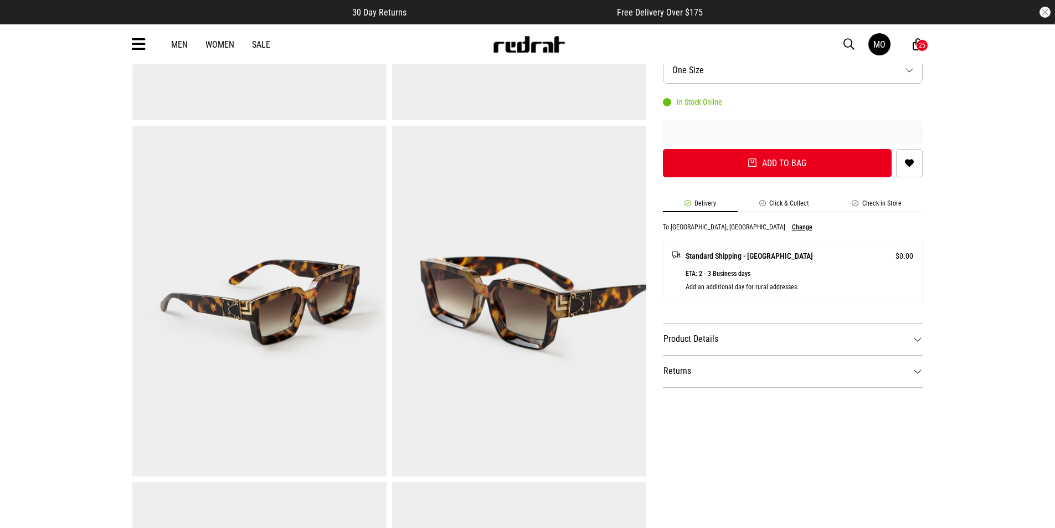
click at [826, 347] on dt "Product Details" at bounding box center [793, 339] width 260 height 32
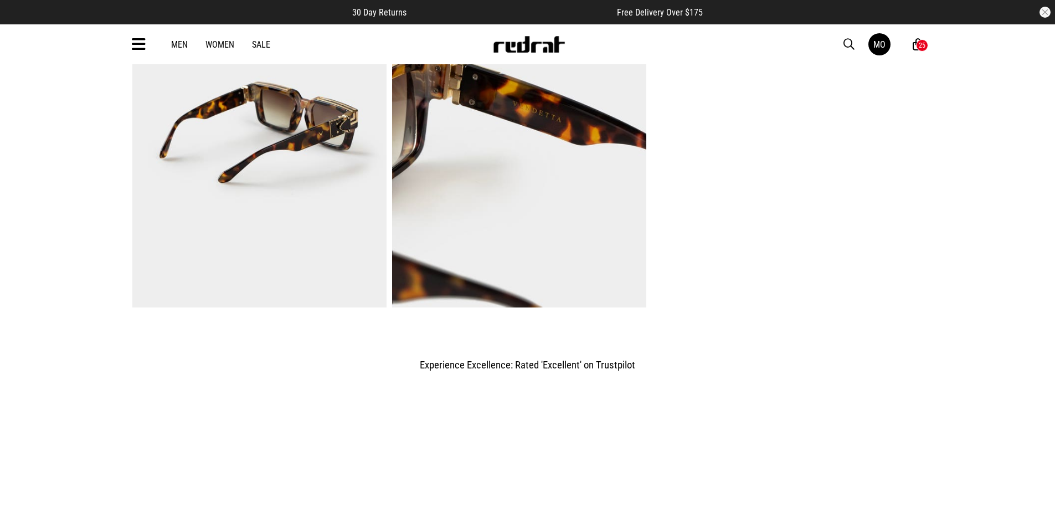
scroll to position [886, 0]
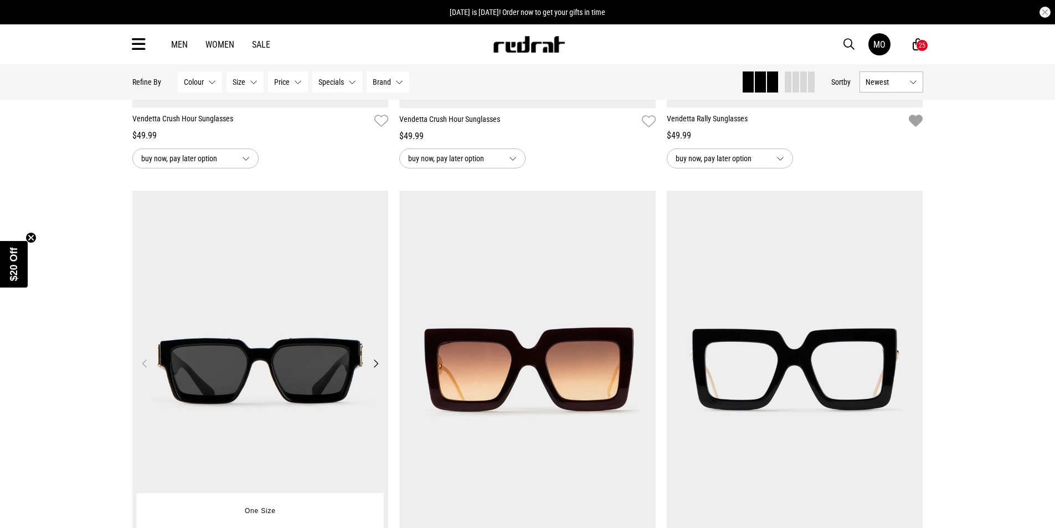
click at [371, 369] on button "Next" at bounding box center [376, 363] width 14 height 13
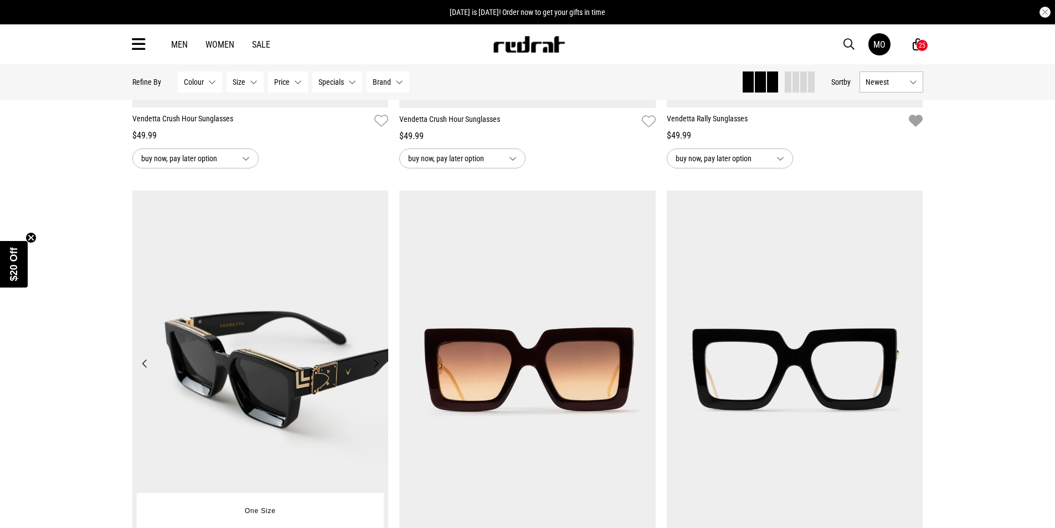
click at [371, 369] on button "Next" at bounding box center [376, 363] width 14 height 13
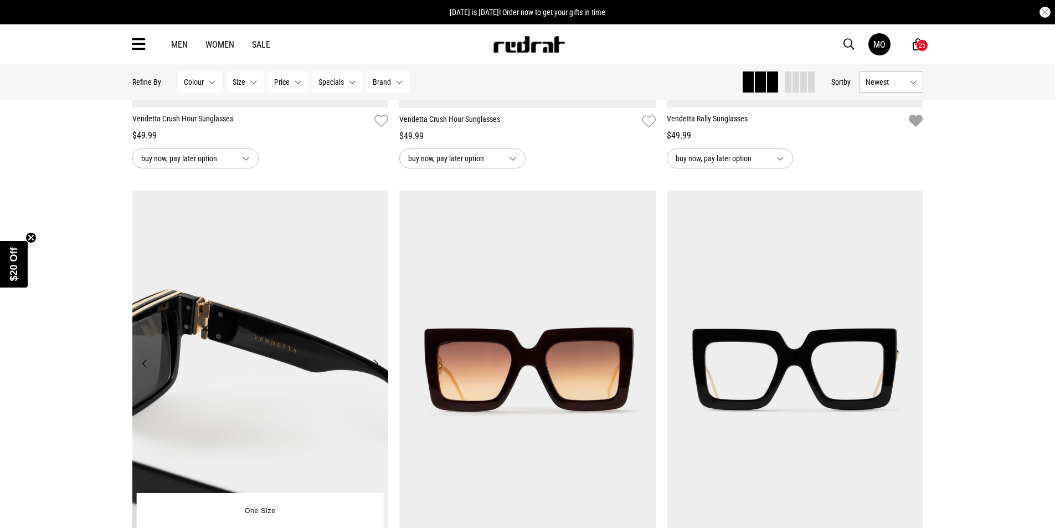
click at [371, 369] on button "Next" at bounding box center [376, 363] width 14 height 13
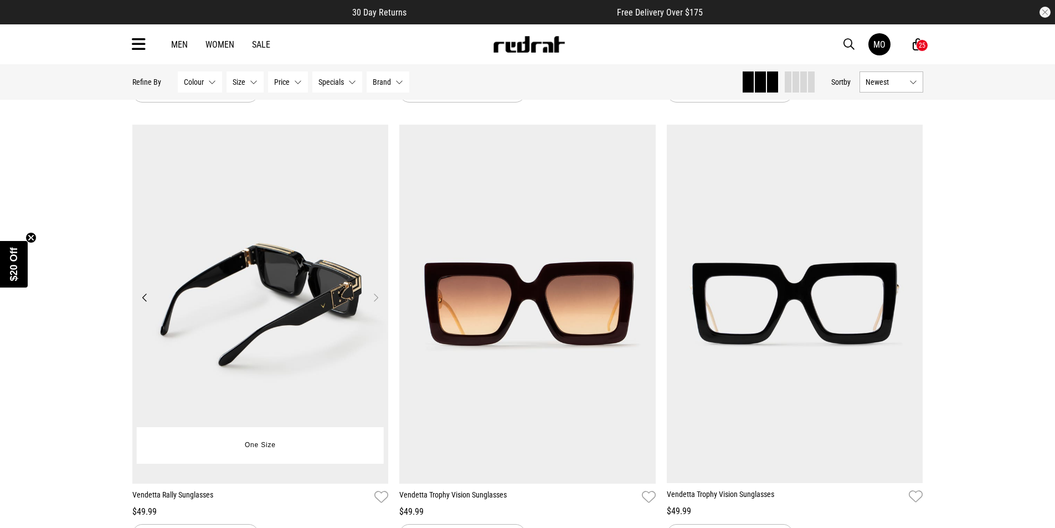
scroll to position [3371, 0]
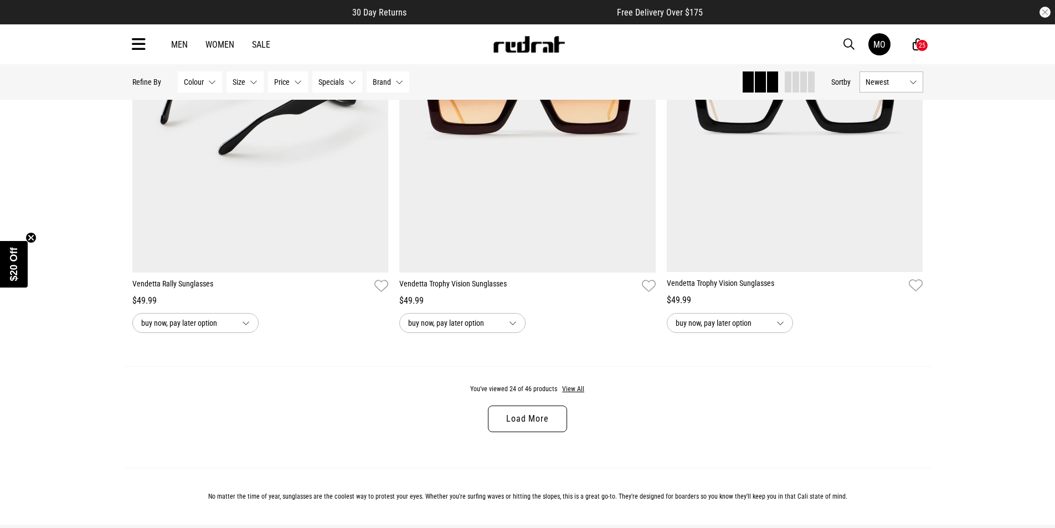
click at [521, 421] on link "Load More" at bounding box center [527, 418] width 79 height 27
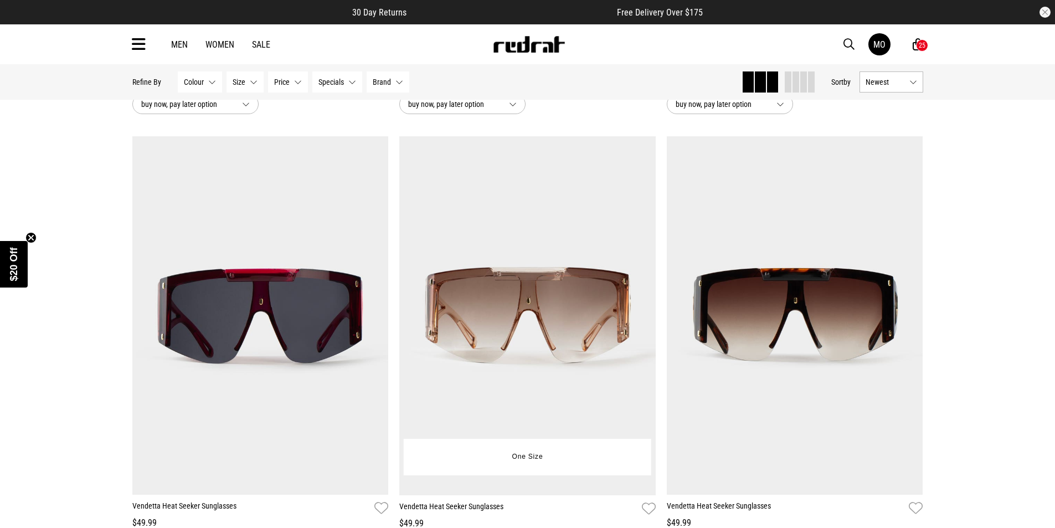
scroll to position [3592, 0]
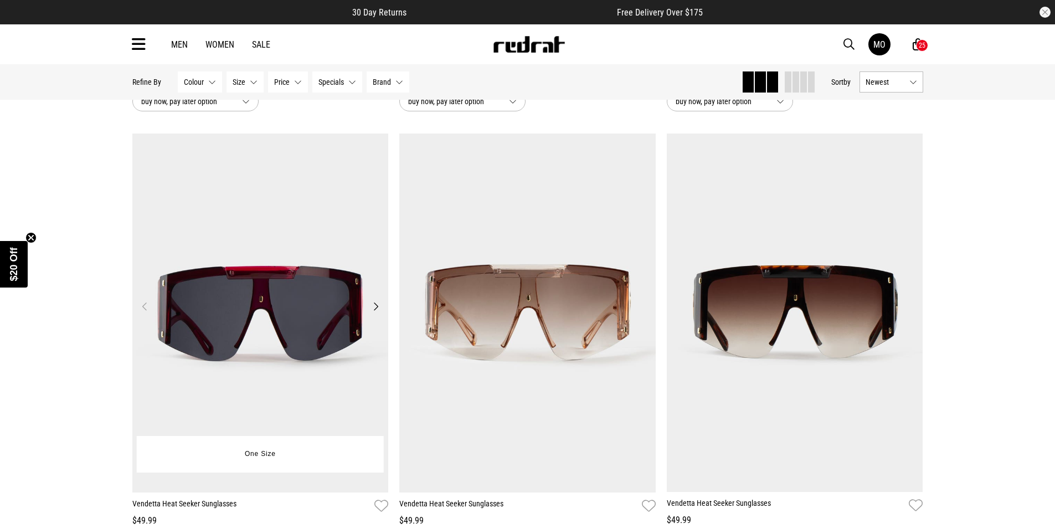
click at [372, 313] on button "Next" at bounding box center [376, 306] width 14 height 13
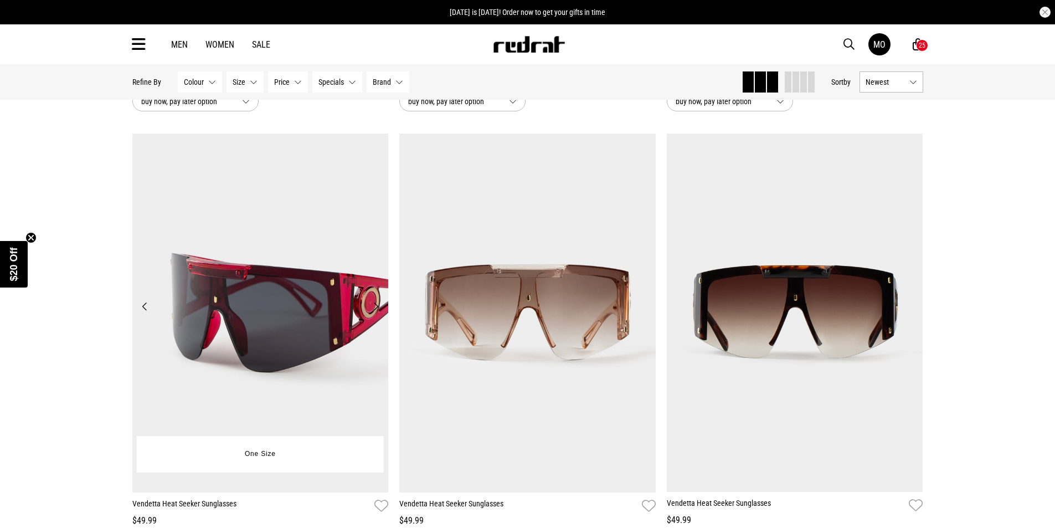
click at [372, 313] on button "Next" at bounding box center [376, 306] width 14 height 13
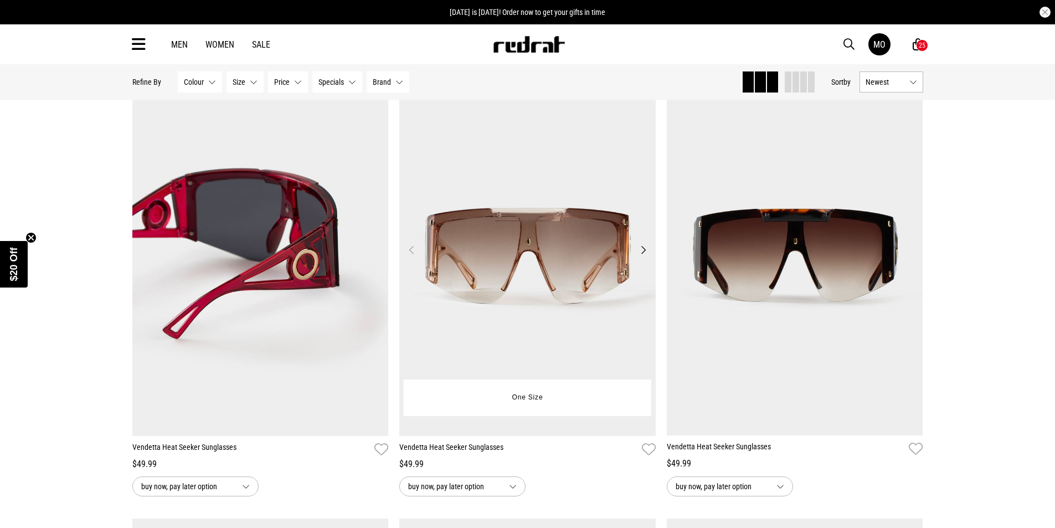
scroll to position [3647, 0]
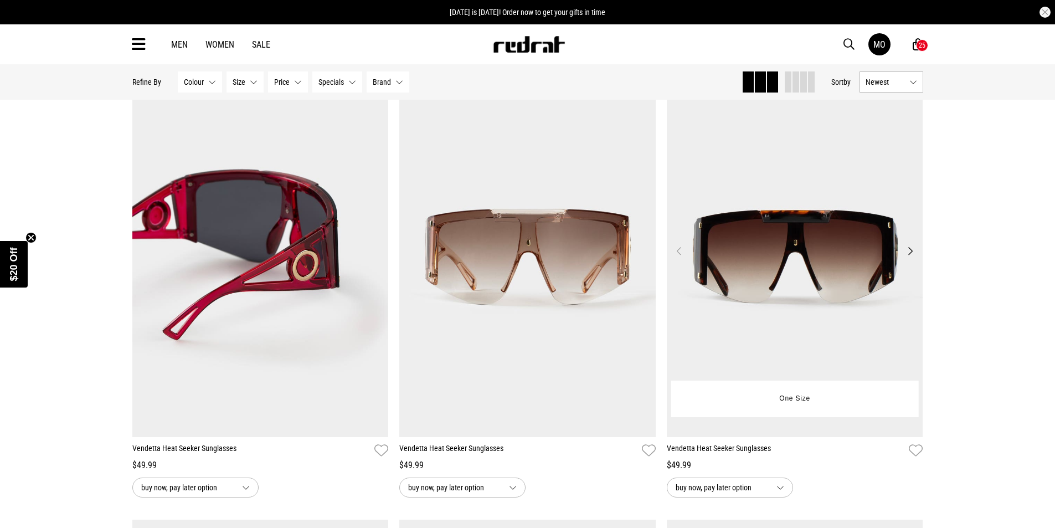
click at [904, 258] on button "Next" at bounding box center [910, 250] width 14 height 13
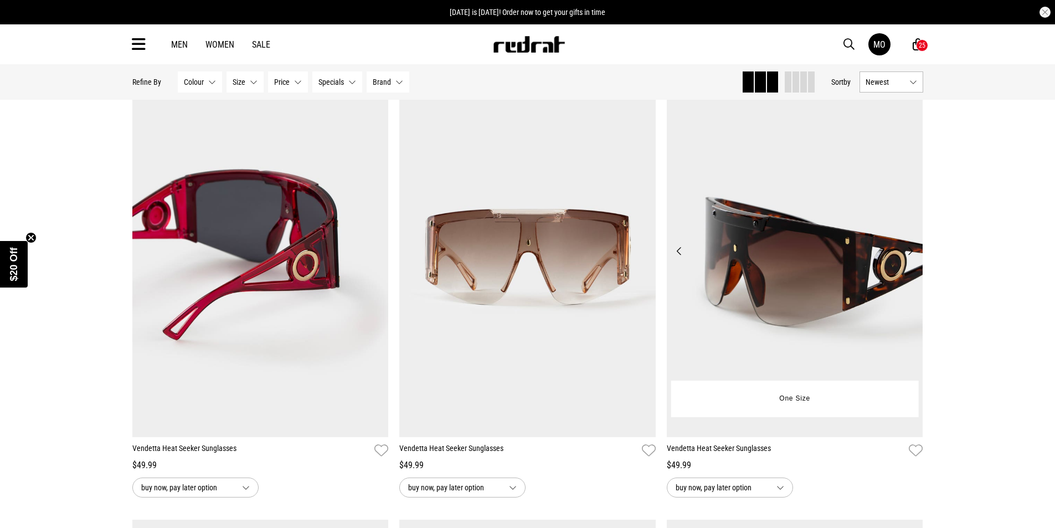
click at [904, 258] on button "Next" at bounding box center [910, 250] width 14 height 13
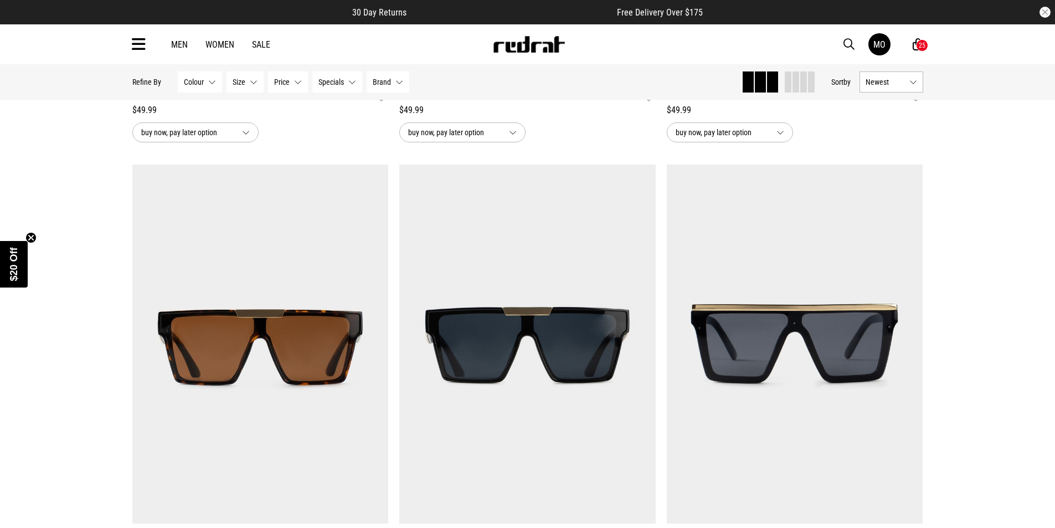
scroll to position [4534, 0]
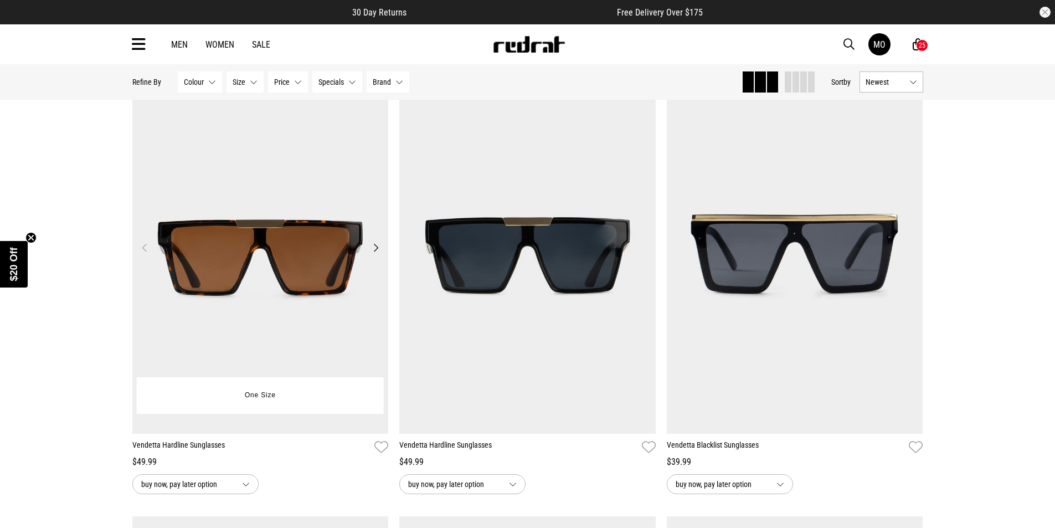
click at [376, 254] on button "Next" at bounding box center [376, 247] width 14 height 13
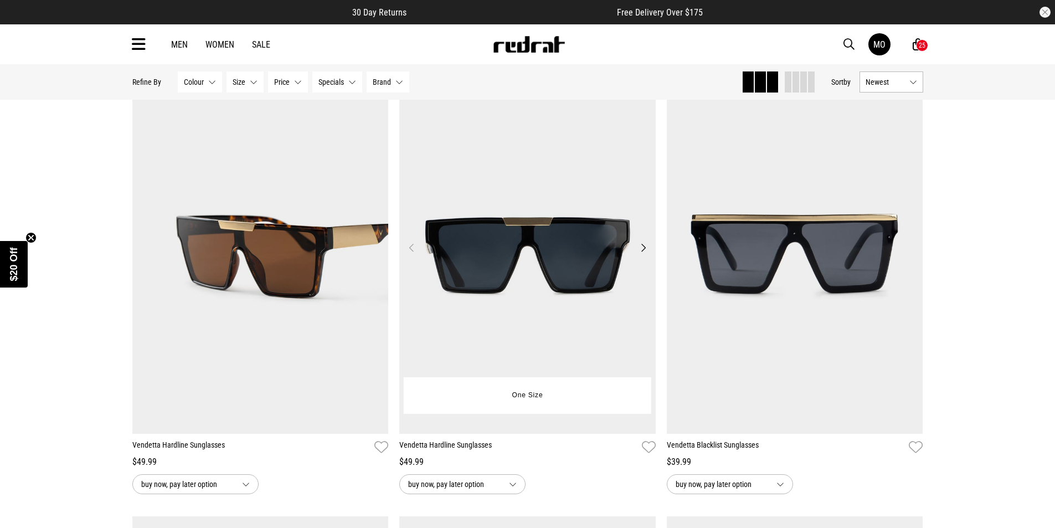
click at [642, 251] on button "Next" at bounding box center [643, 247] width 14 height 13
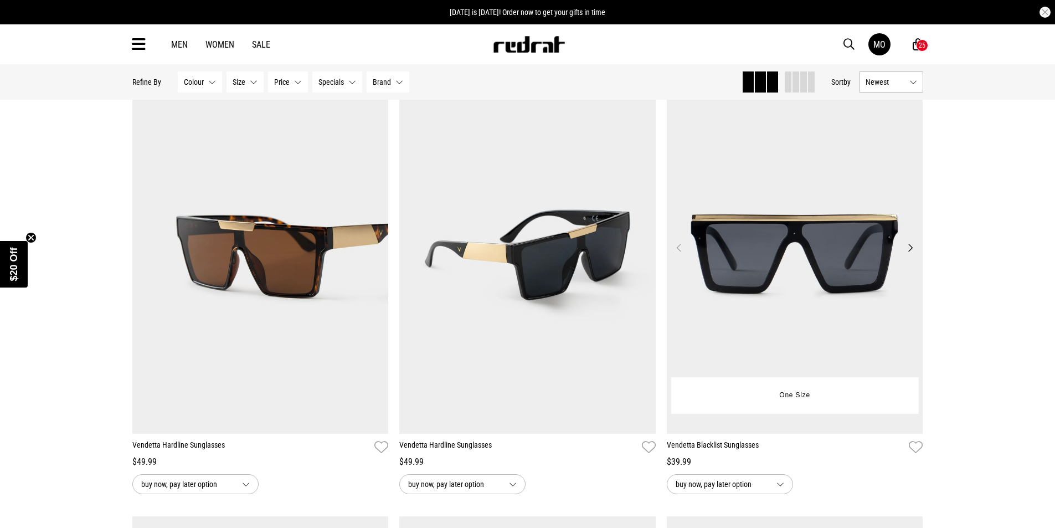
click at [903, 251] on img at bounding box center [795, 254] width 256 height 359
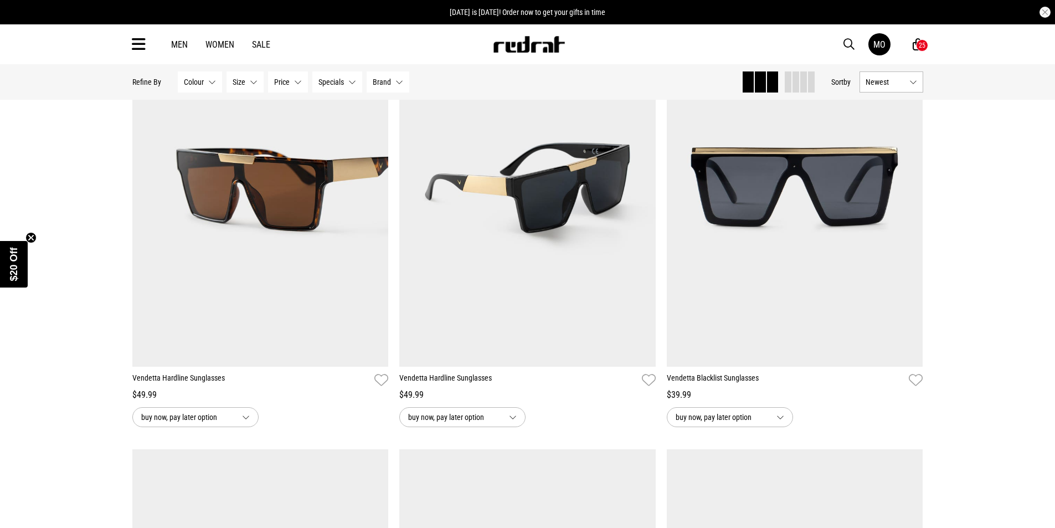
scroll to position [4755, 0]
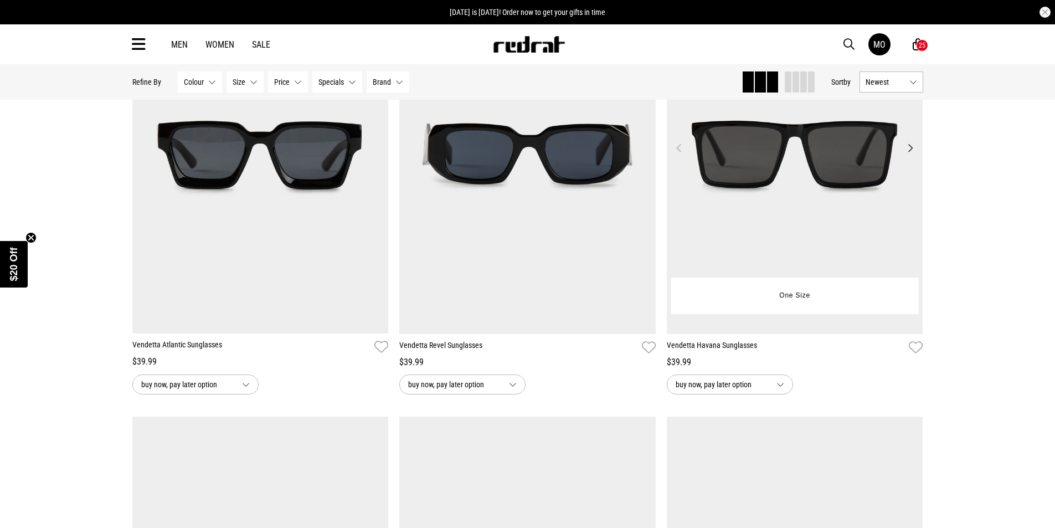
click at [908, 151] on button "Next" at bounding box center [910, 147] width 14 height 13
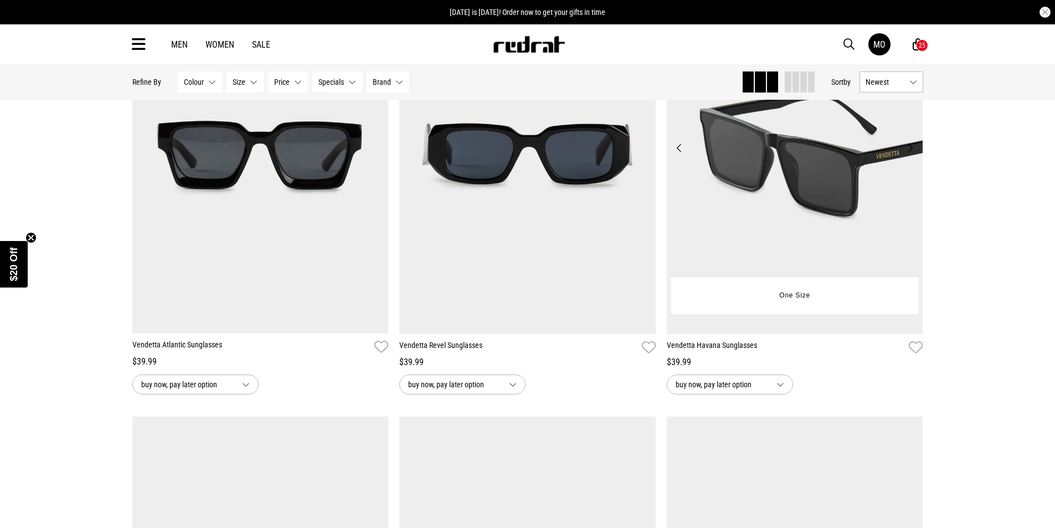
click at [908, 151] on button "Next" at bounding box center [910, 147] width 14 height 13
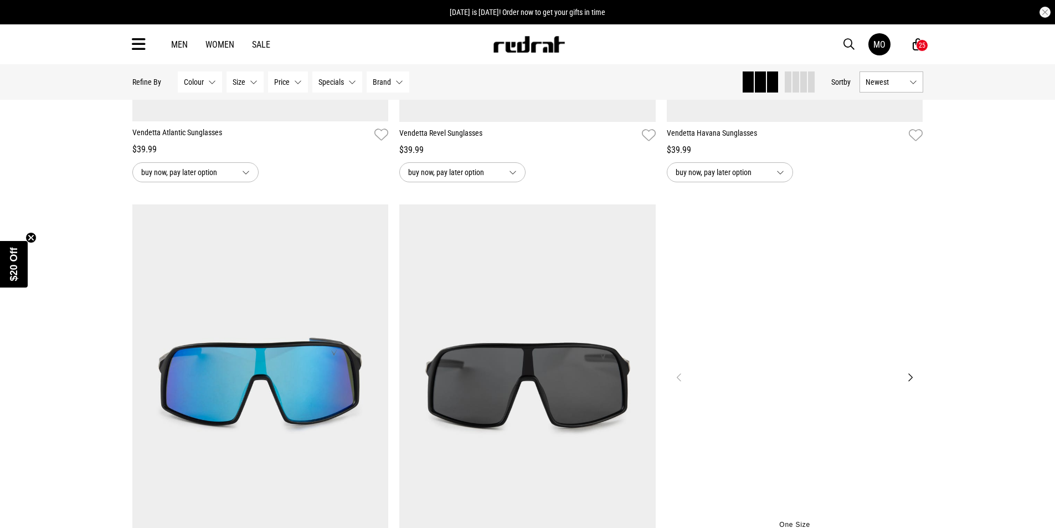
scroll to position [1828, 0]
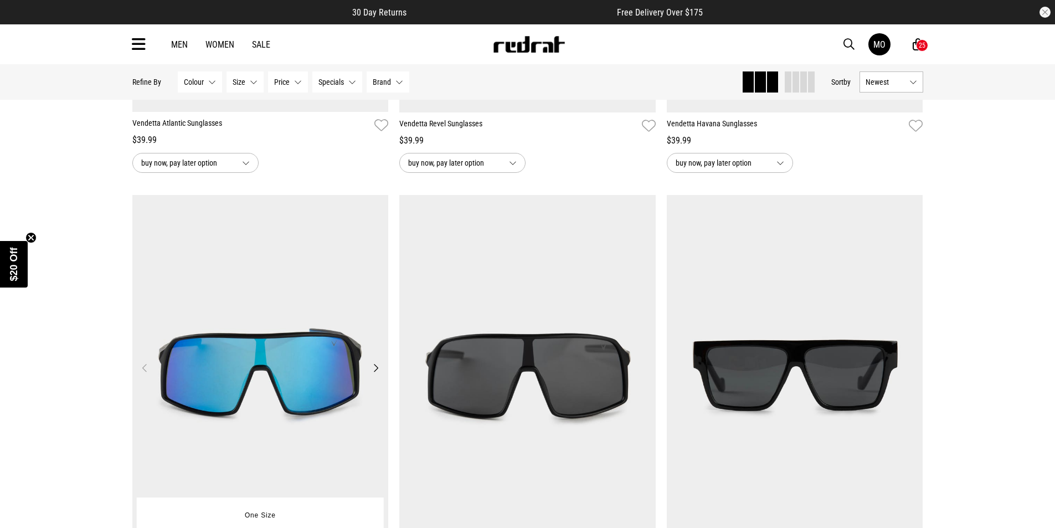
click at [378, 369] on button "Next" at bounding box center [376, 367] width 14 height 13
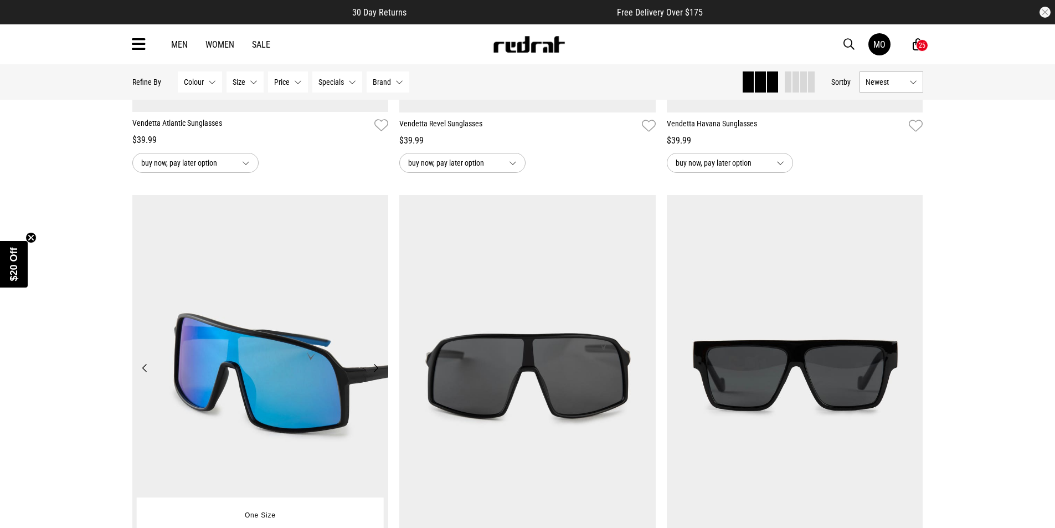
click at [378, 369] on button "Next" at bounding box center [376, 367] width 14 height 13
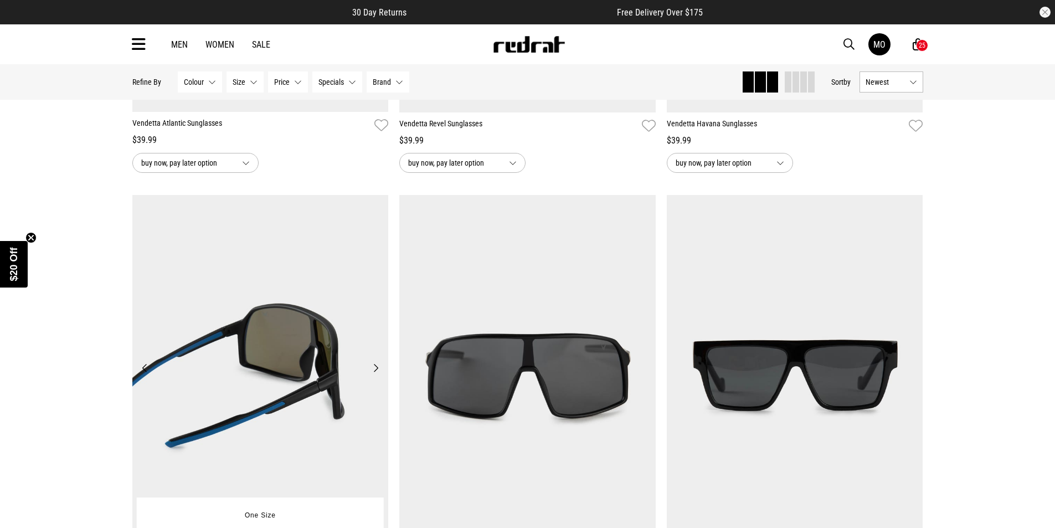
click at [378, 369] on button "Next" at bounding box center [376, 367] width 14 height 13
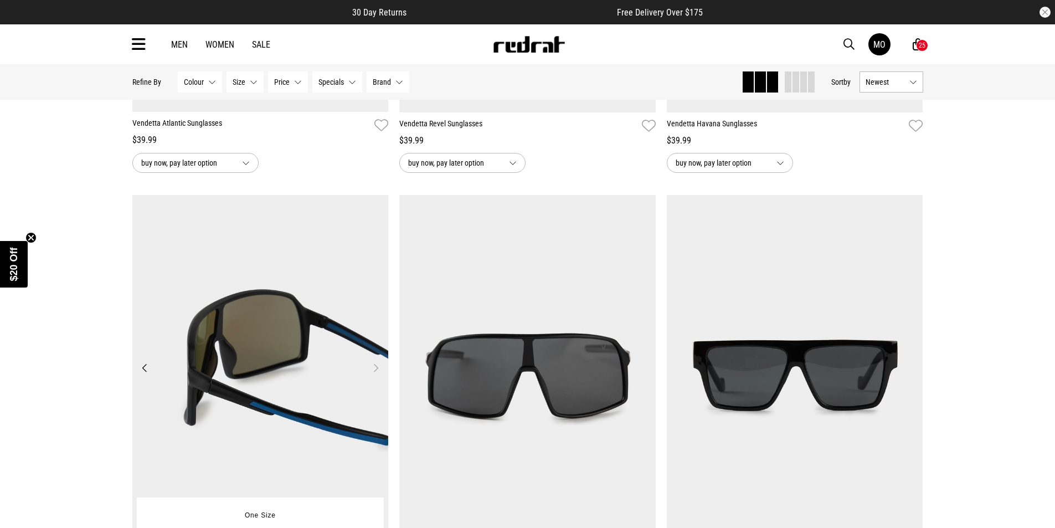
click at [380, 371] on button "Next" at bounding box center [376, 367] width 14 height 13
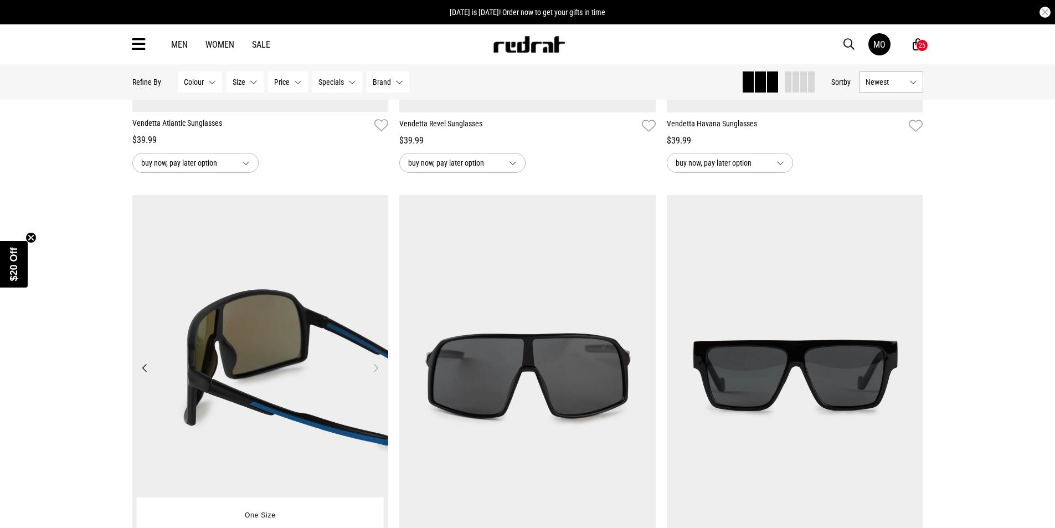
click at [377, 370] on button "Next" at bounding box center [376, 367] width 14 height 13
click at [145, 369] on button "Previous" at bounding box center [145, 367] width 14 height 13
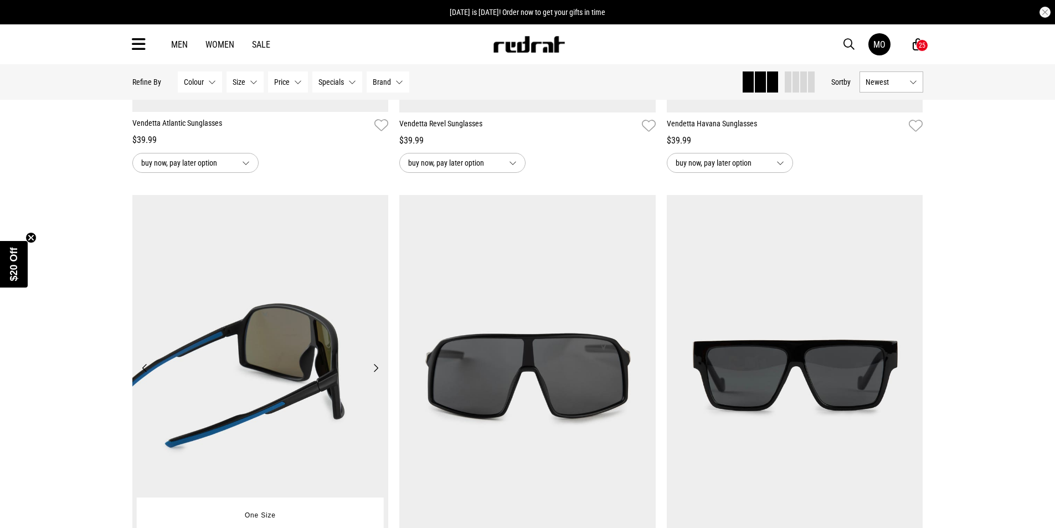
click at [145, 369] on button "Previous" at bounding box center [145, 367] width 14 height 13
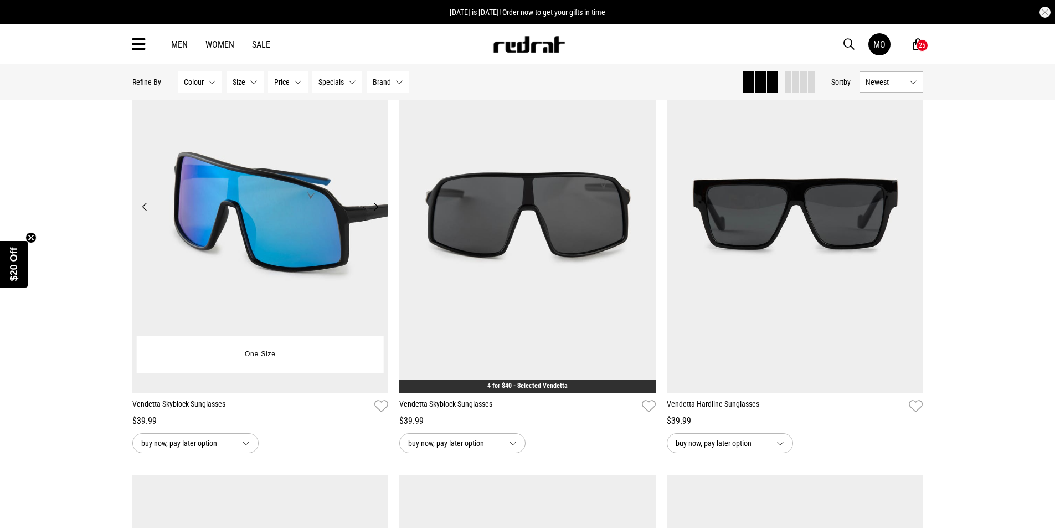
scroll to position [1994, 0]
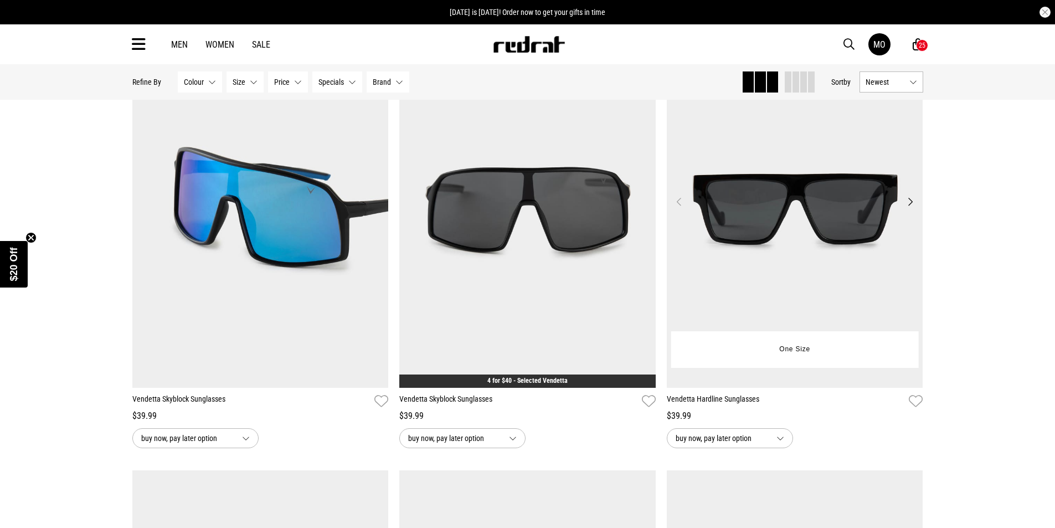
click at [911, 199] on button "Next" at bounding box center [910, 201] width 14 height 13
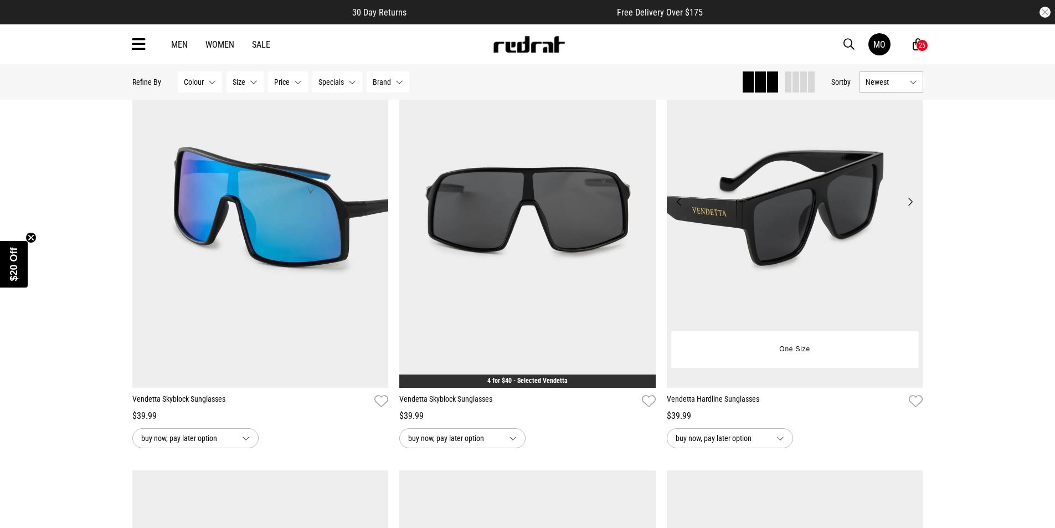
click at [911, 199] on button "Next" at bounding box center [910, 201] width 14 height 13
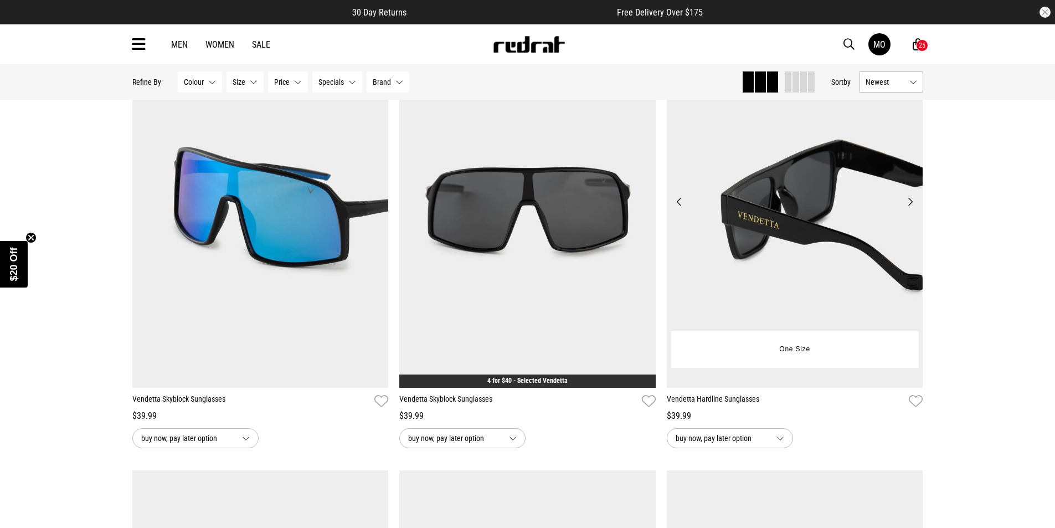
click at [911, 199] on button "Next" at bounding box center [910, 201] width 14 height 13
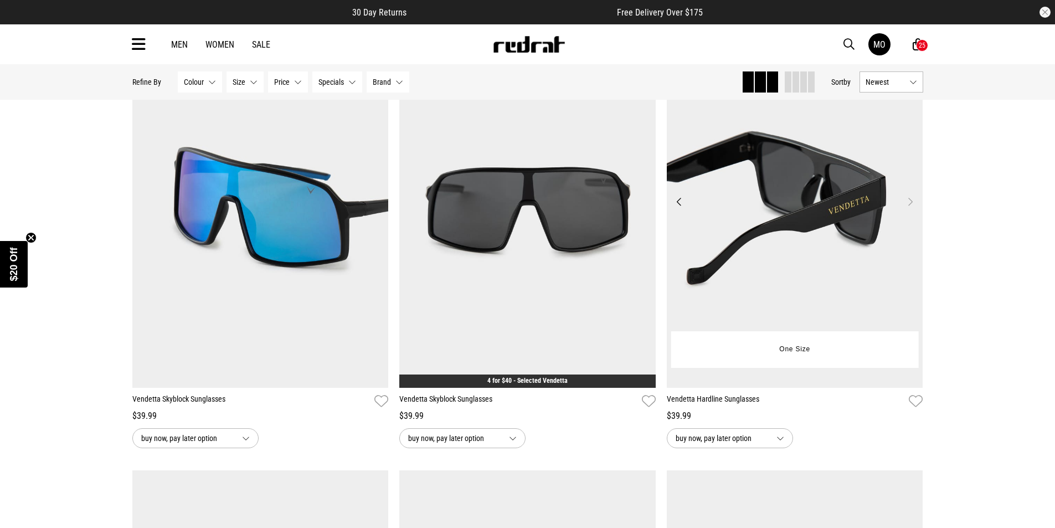
click at [911, 199] on button "Next" at bounding box center [910, 201] width 14 height 13
click at [677, 202] on button "Previous" at bounding box center [679, 201] width 14 height 13
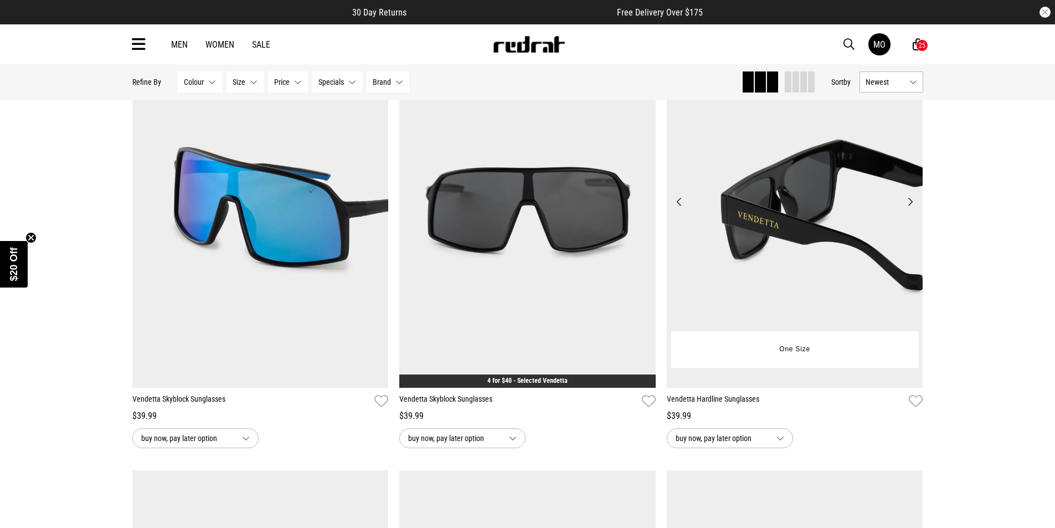
click at [677, 202] on button "Previous" at bounding box center [679, 201] width 14 height 13
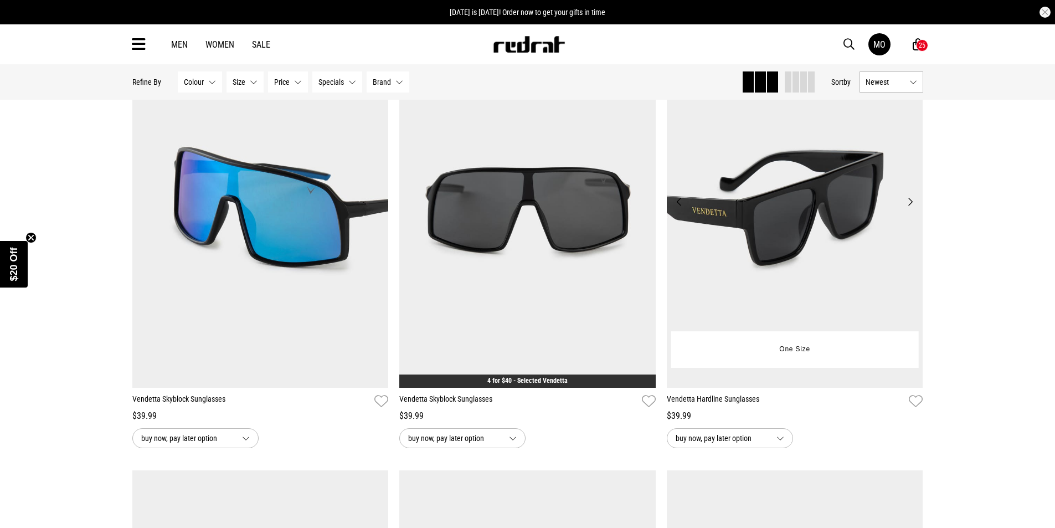
click at [823, 262] on img at bounding box center [795, 208] width 256 height 359
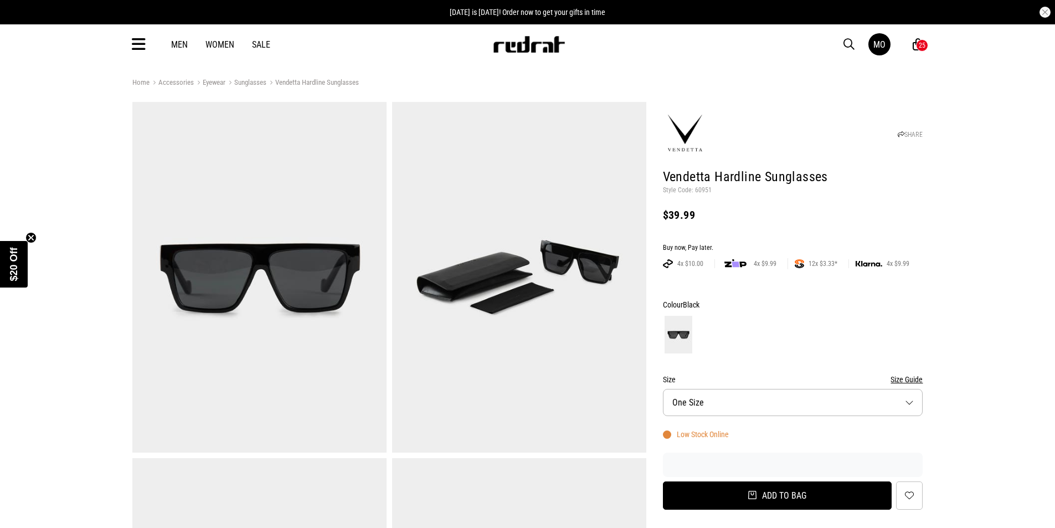
click at [822, 502] on button "Add to bag" at bounding box center [777, 495] width 229 height 28
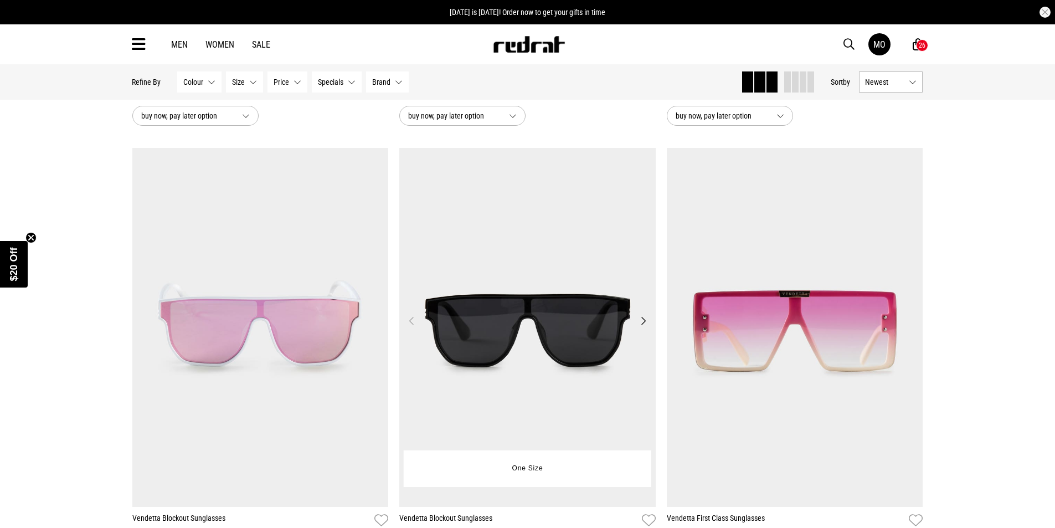
scroll to position [2318, 0]
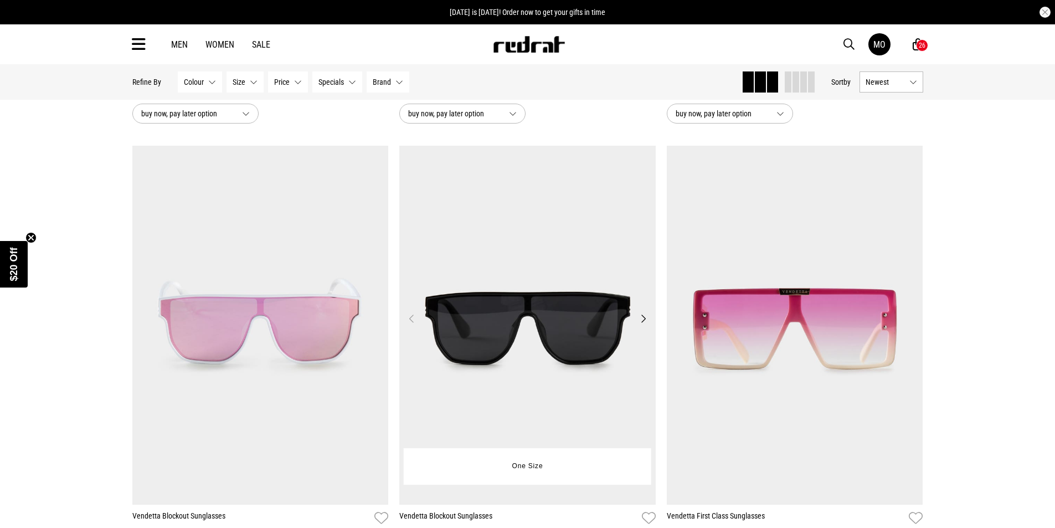
click at [644, 323] on button "Next" at bounding box center [643, 318] width 14 height 13
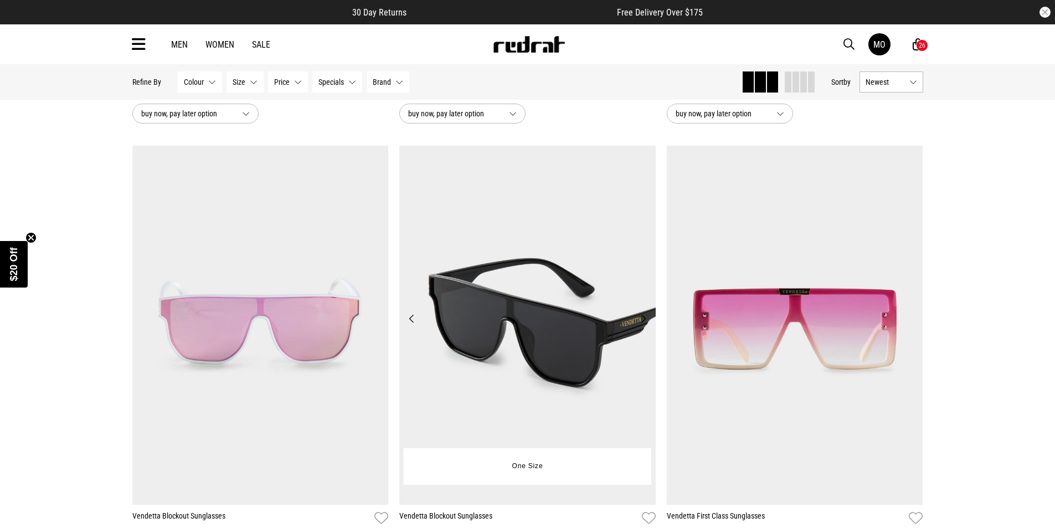
click at [416, 323] on button "Previous" at bounding box center [412, 318] width 14 height 13
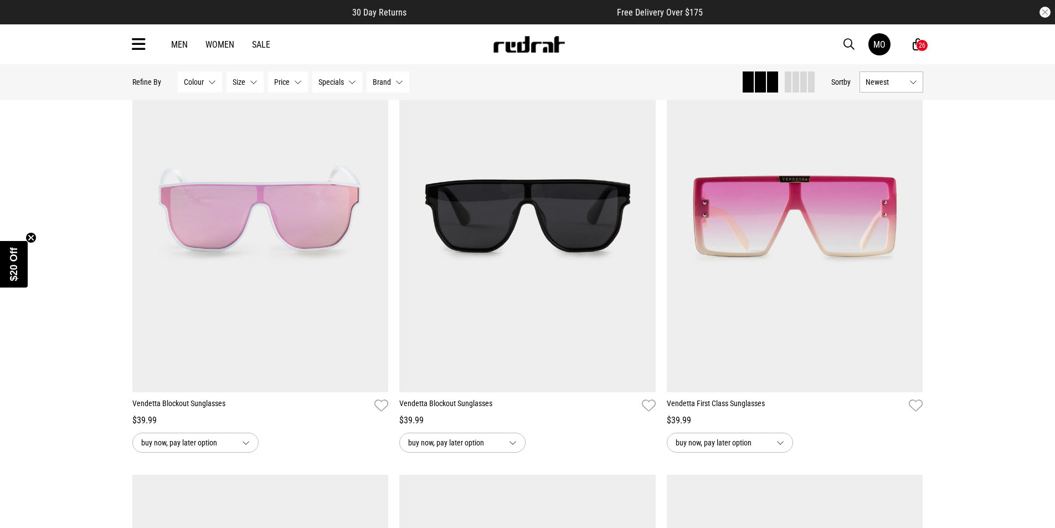
scroll to position [2429, 0]
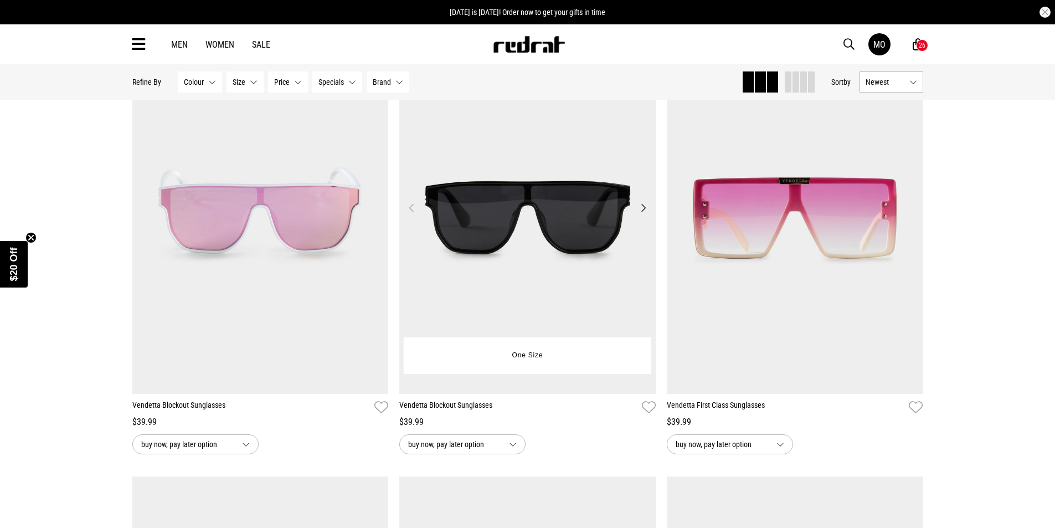
click at [643, 211] on button "Next" at bounding box center [643, 207] width 14 height 13
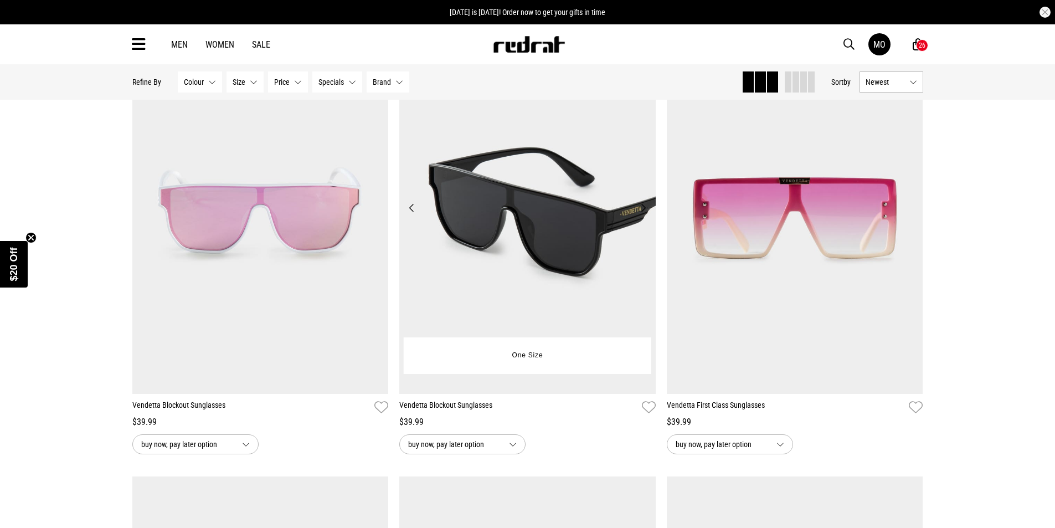
click at [643, 211] on button "Next" at bounding box center [643, 207] width 14 height 13
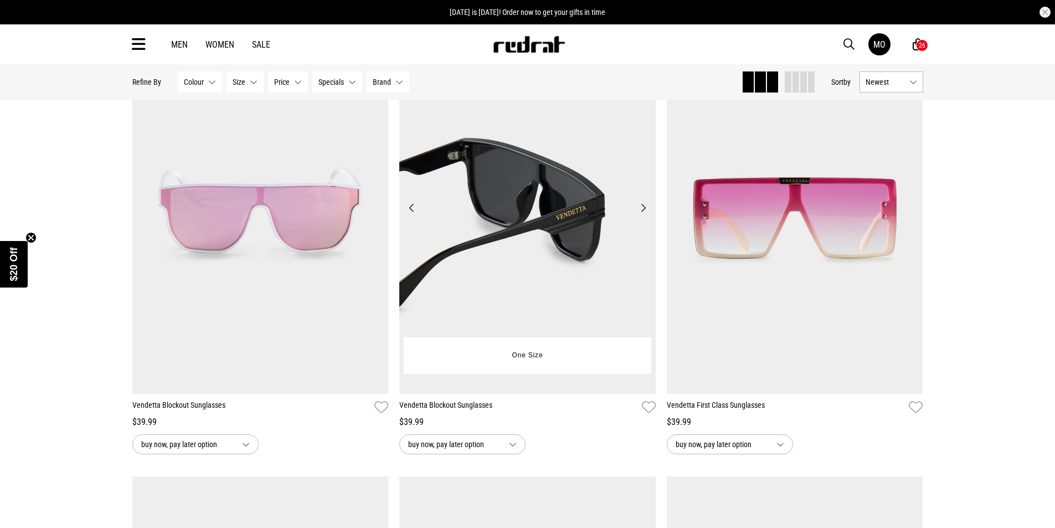
click at [598, 253] on img at bounding box center [527, 214] width 256 height 359
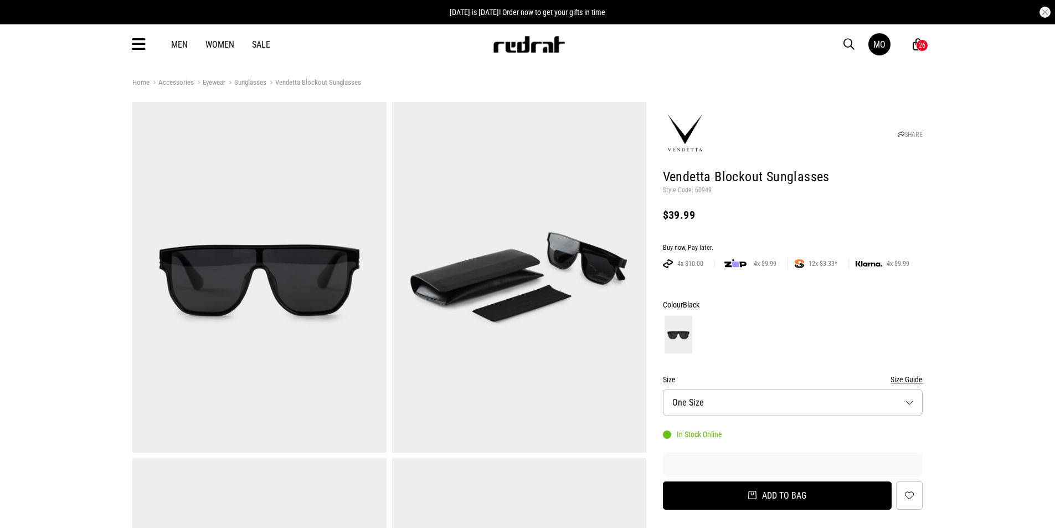
click at [818, 498] on button "Add to bag" at bounding box center [777, 495] width 229 height 28
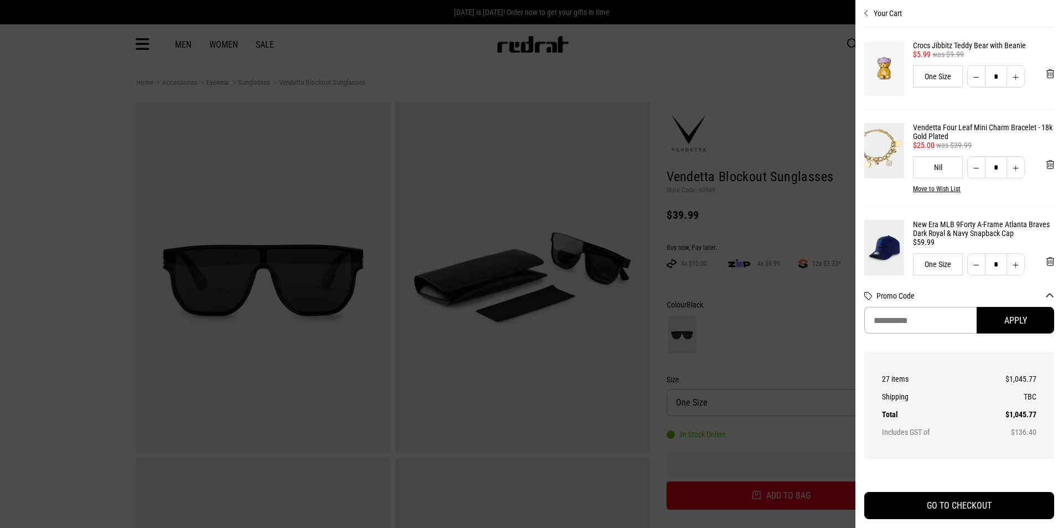
click at [127, 255] on div at bounding box center [531, 264] width 1063 height 528
